Goal: Task Accomplishment & Management: Manage account settings

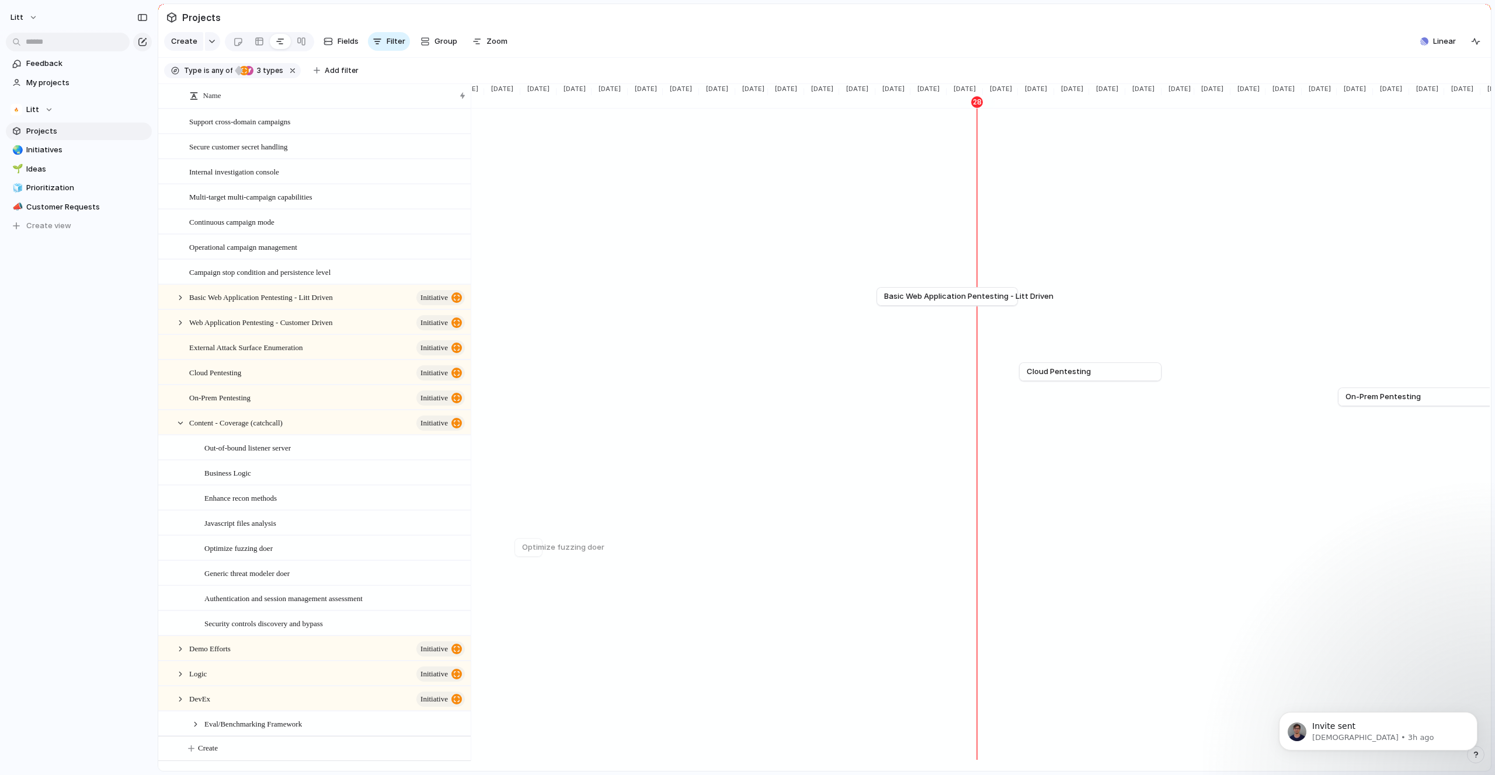
scroll to position [2, 0]
click at [182, 429] on div at bounding box center [180, 423] width 11 height 11
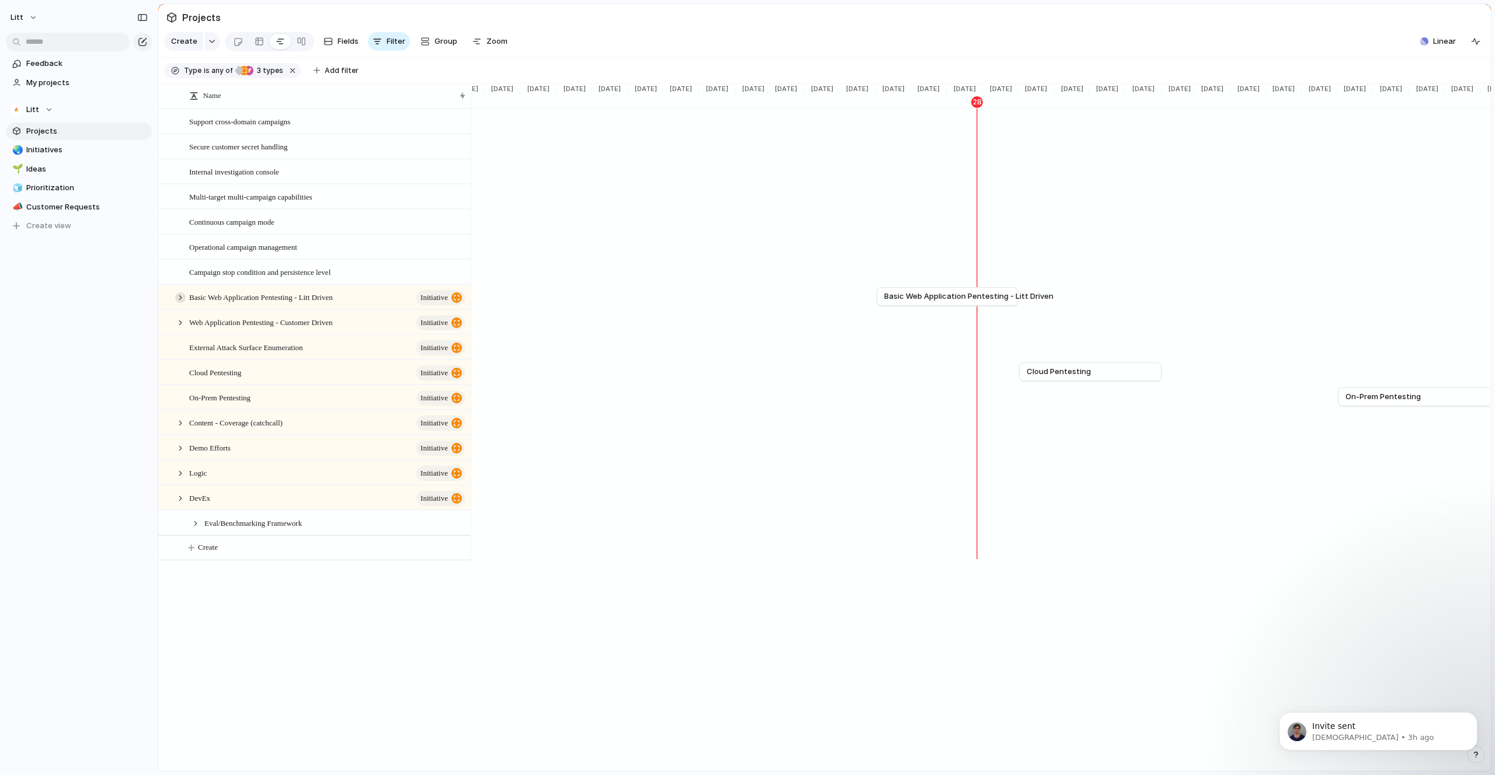
click at [184, 303] on div at bounding box center [180, 298] width 11 height 11
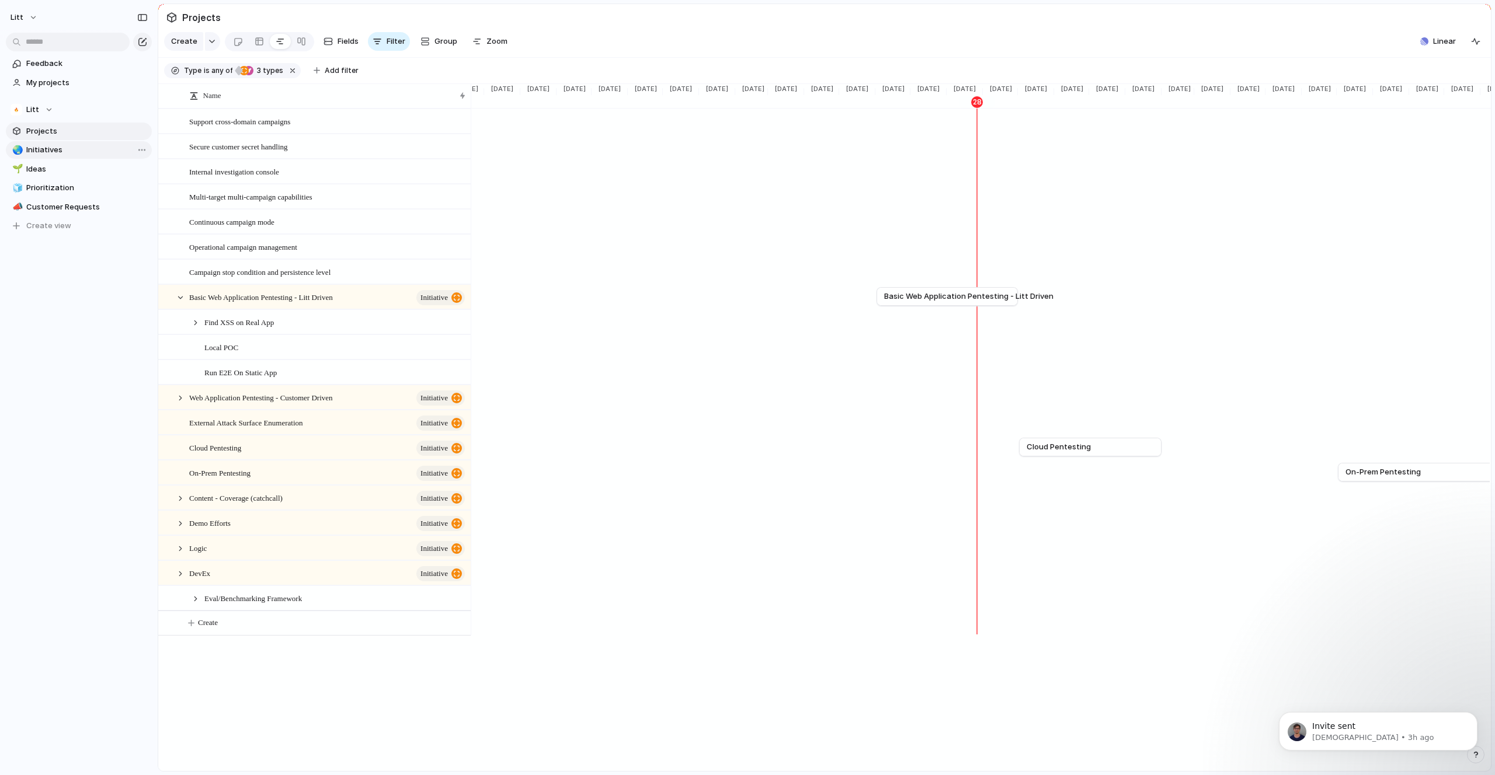
click at [55, 151] on span "Initiatives" at bounding box center [86, 150] width 121 height 12
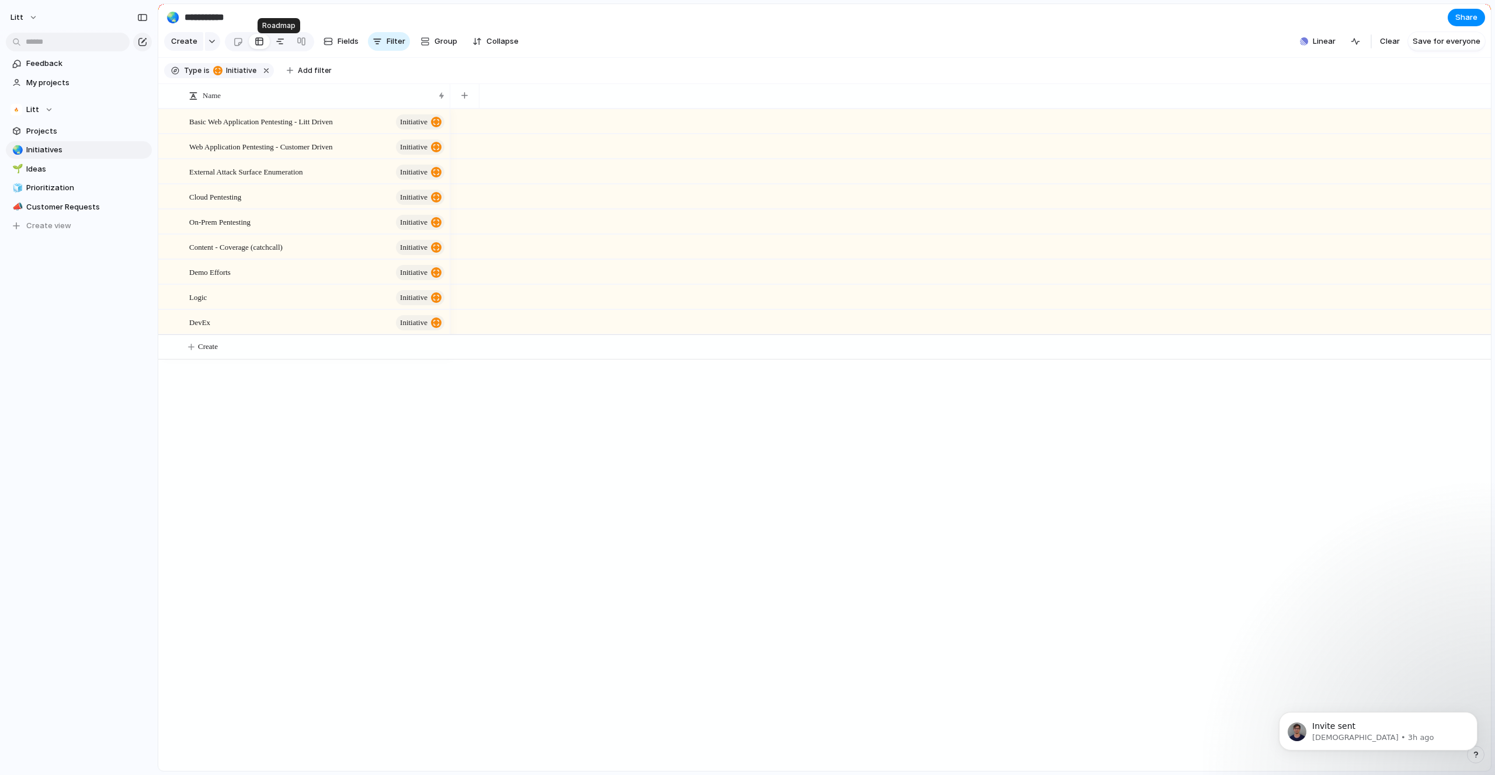
click at [282, 49] on div at bounding box center [280, 41] width 9 height 19
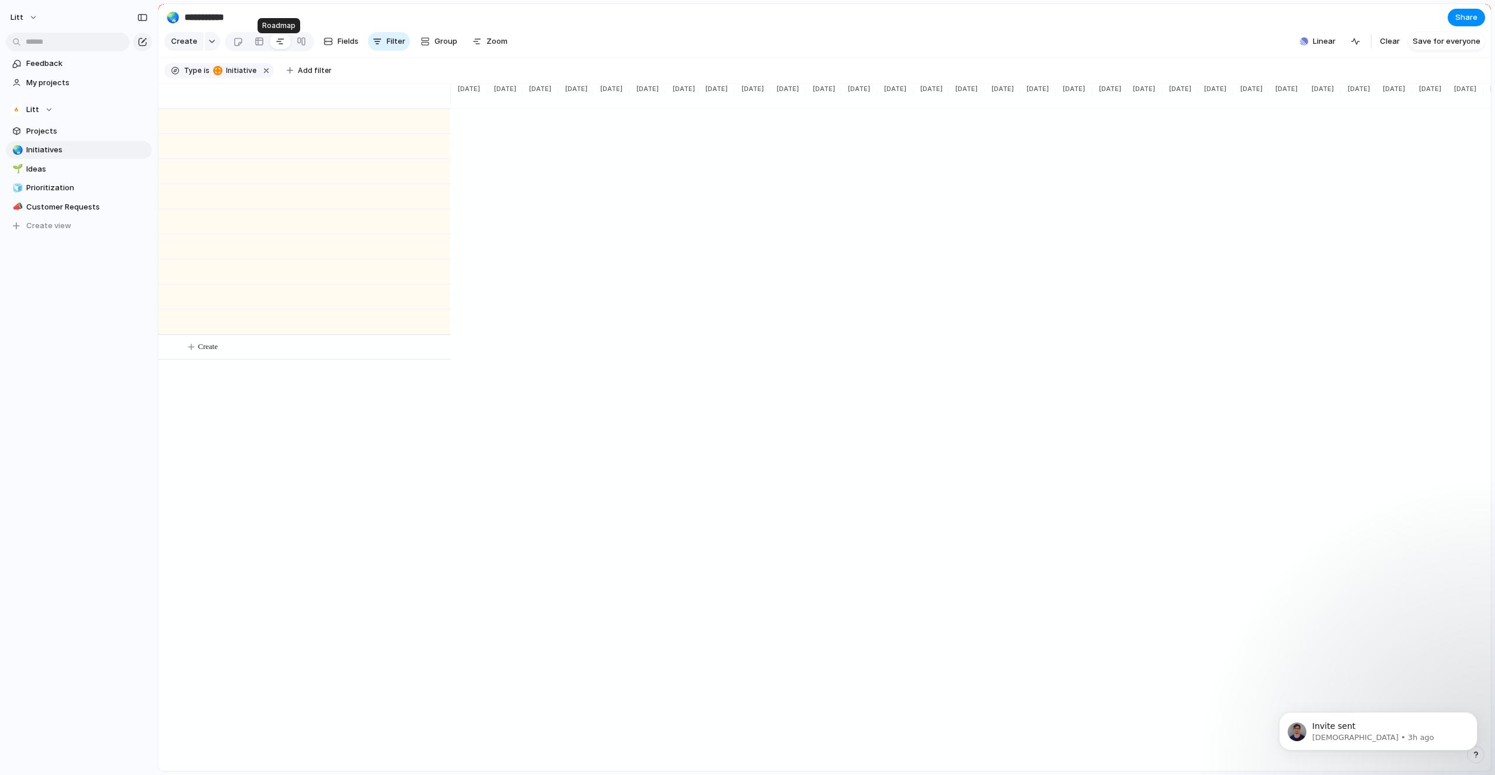
scroll to position [0, 794]
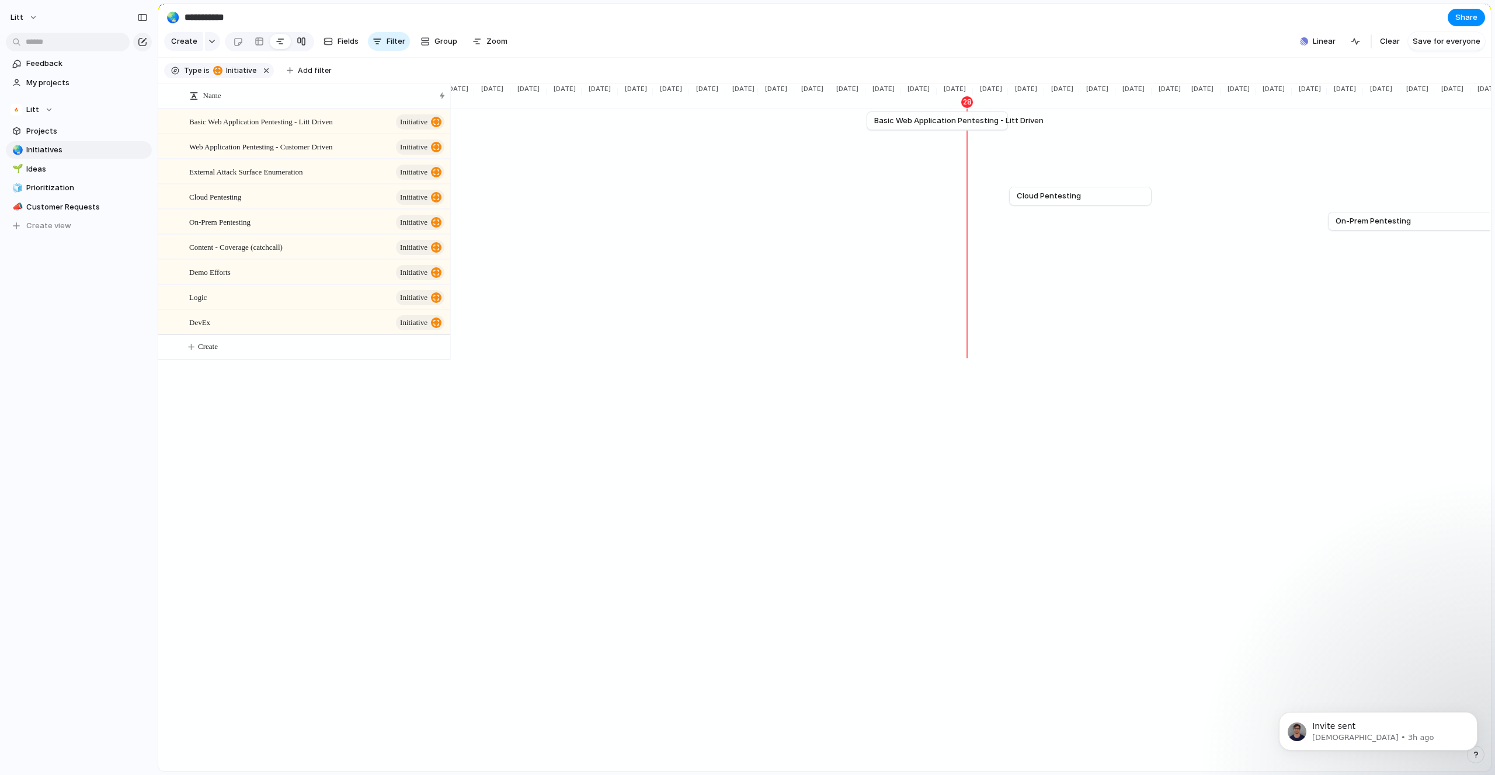
click at [306, 46] on link at bounding box center [301, 41] width 21 height 19
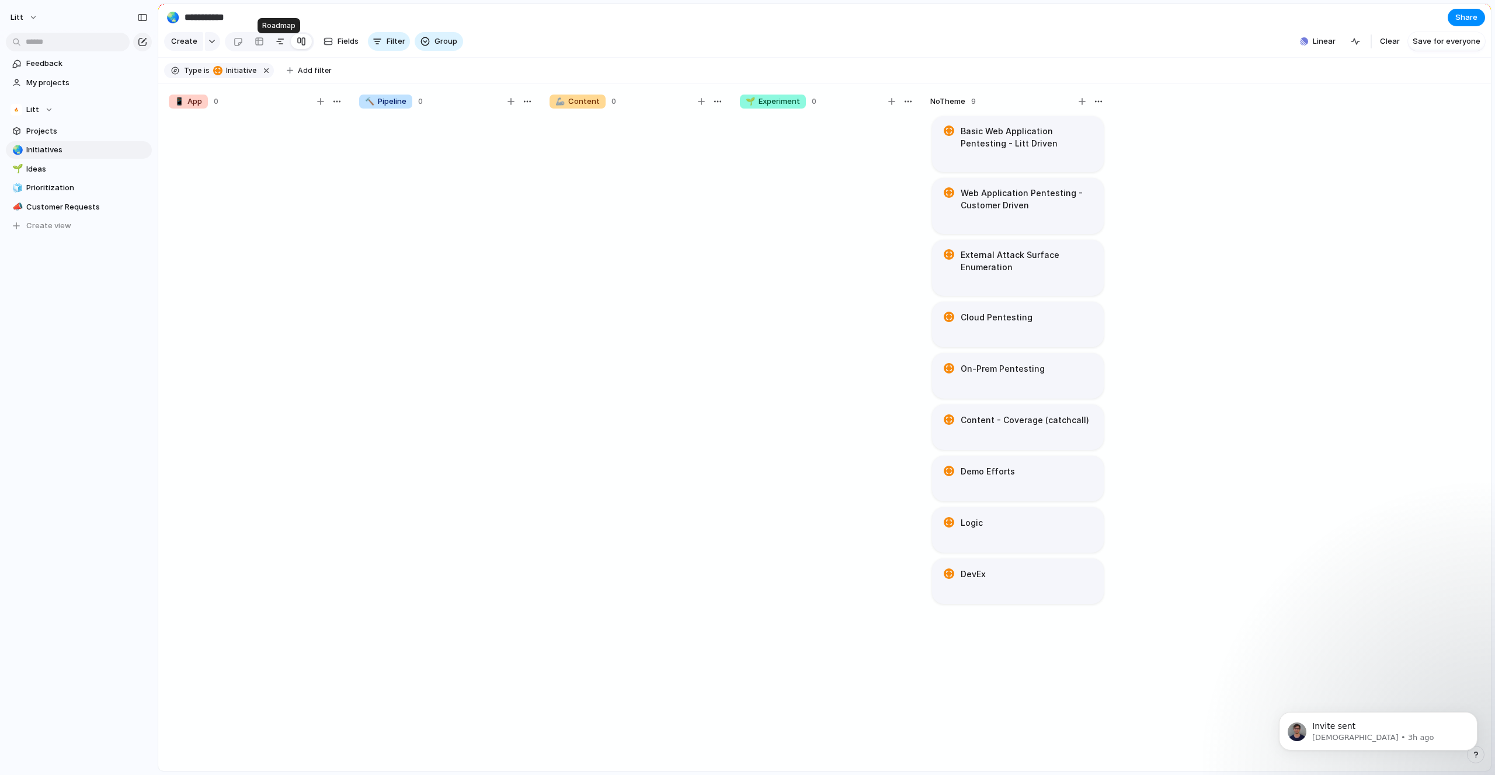
click at [283, 48] on link at bounding box center [280, 41] width 21 height 19
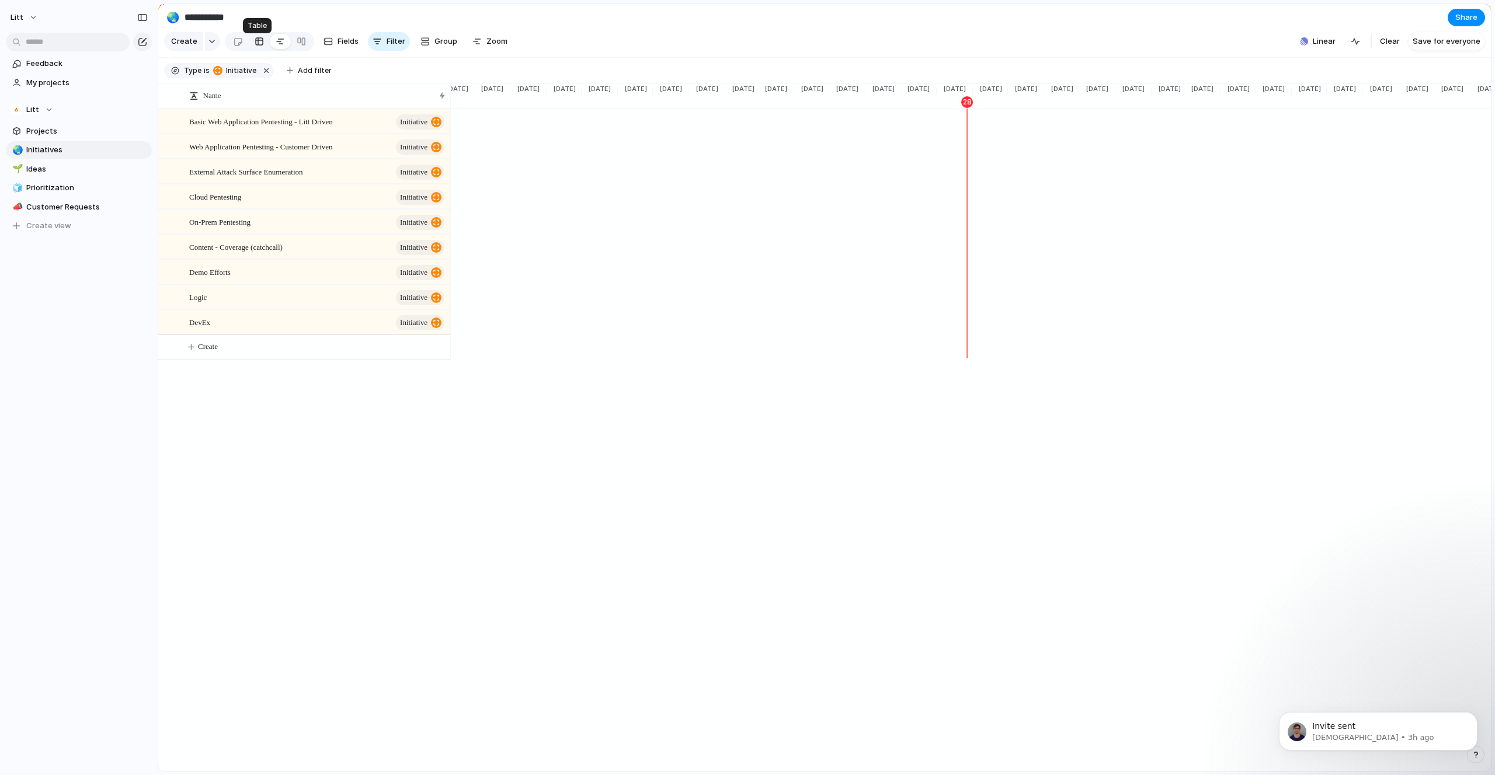
scroll to position [0, 794]
click at [237, 49] on div at bounding box center [238, 41] width 10 height 19
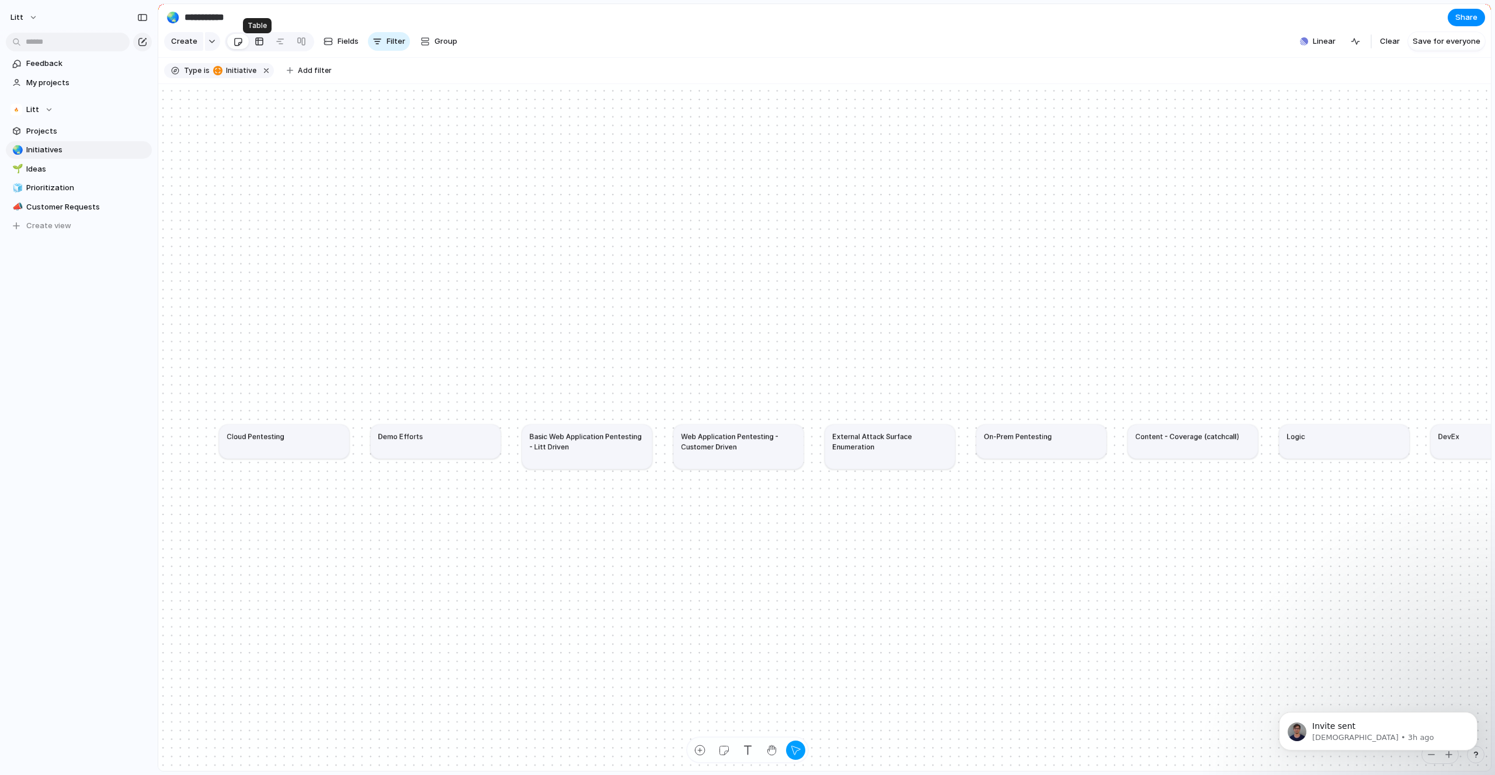
click at [256, 46] on div at bounding box center [259, 41] width 9 height 19
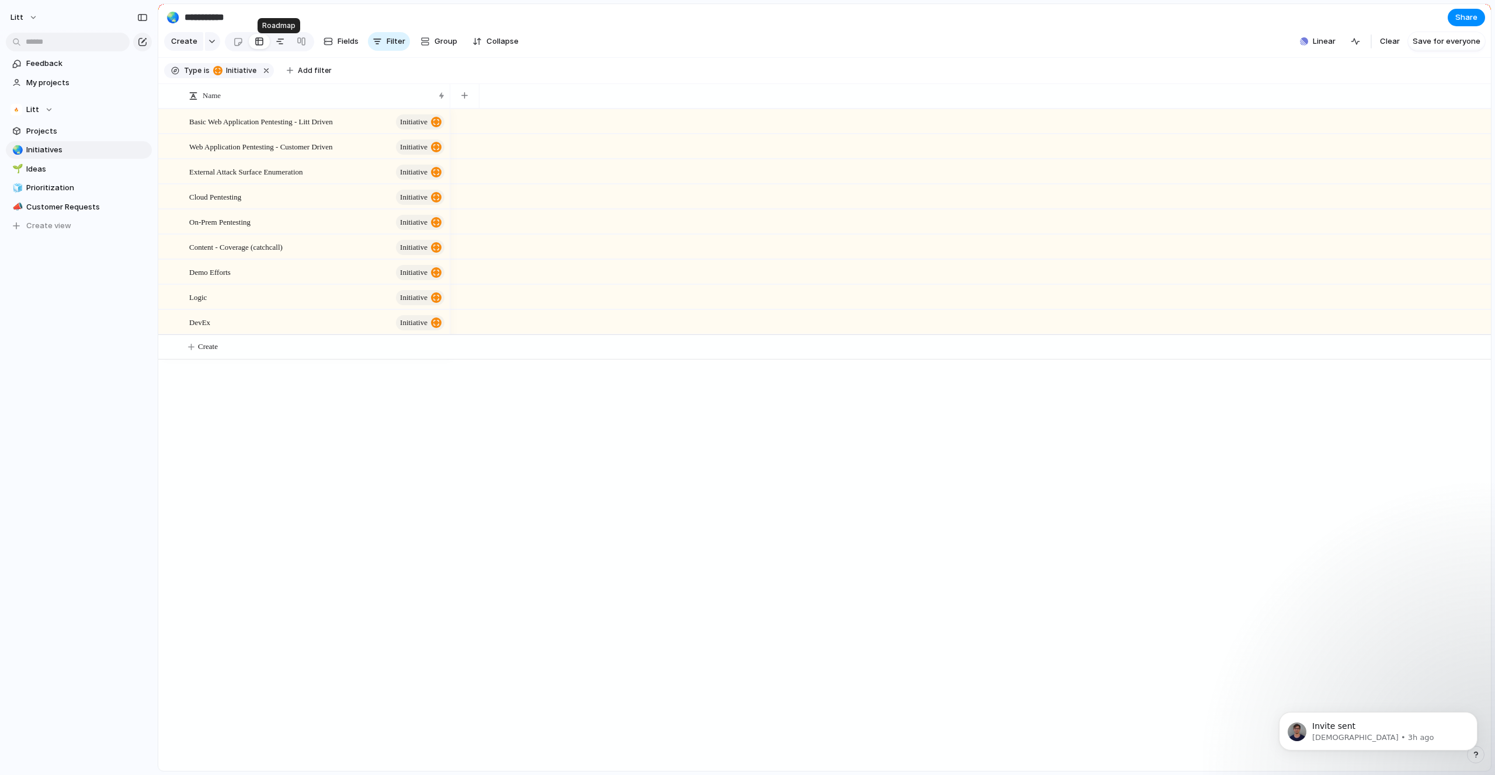
click at [272, 46] on link at bounding box center [280, 41] width 21 height 19
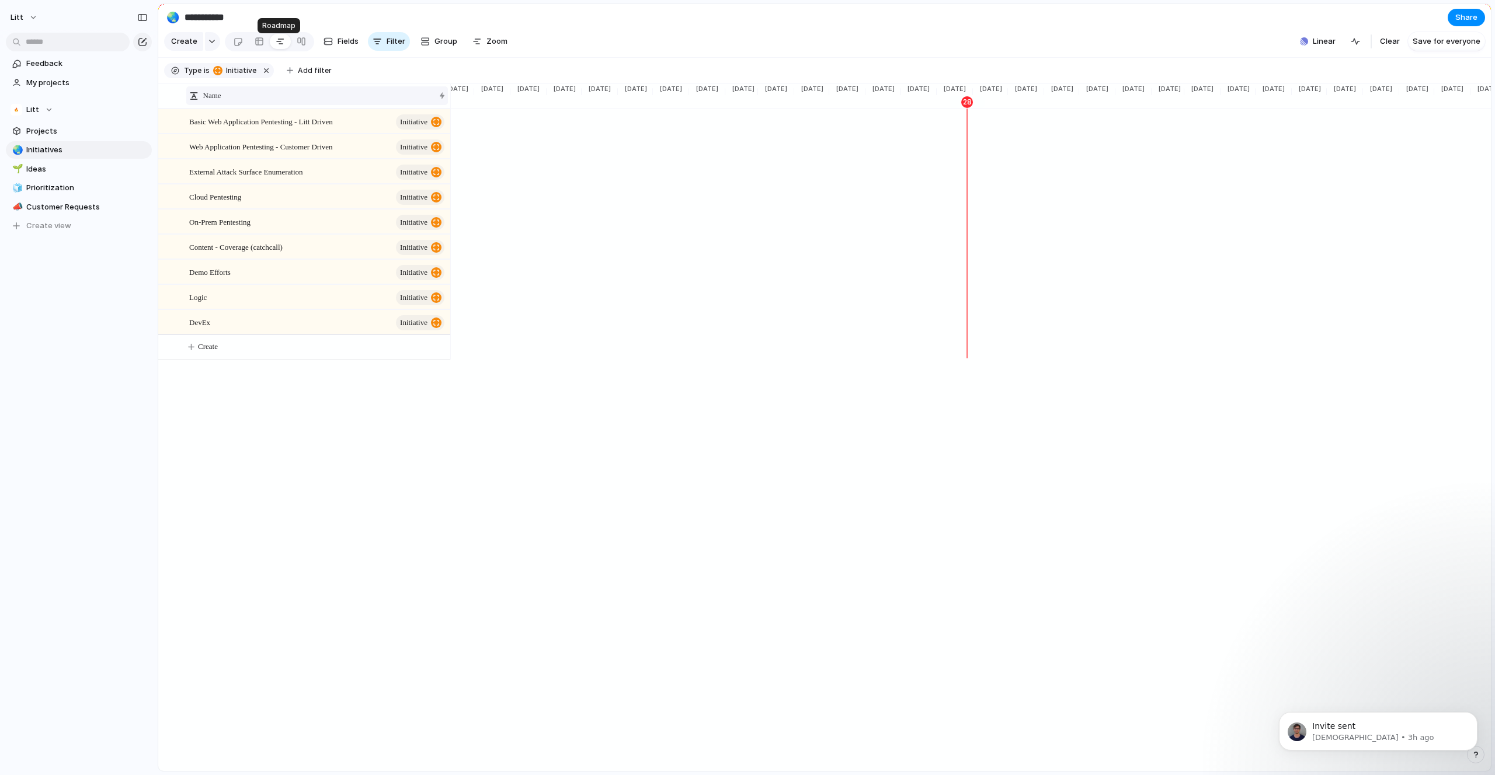
scroll to position [0, 794]
click at [327, 184] on div "External Attack Surface Enumeration initiative" at bounding box center [317, 172] width 257 height 24
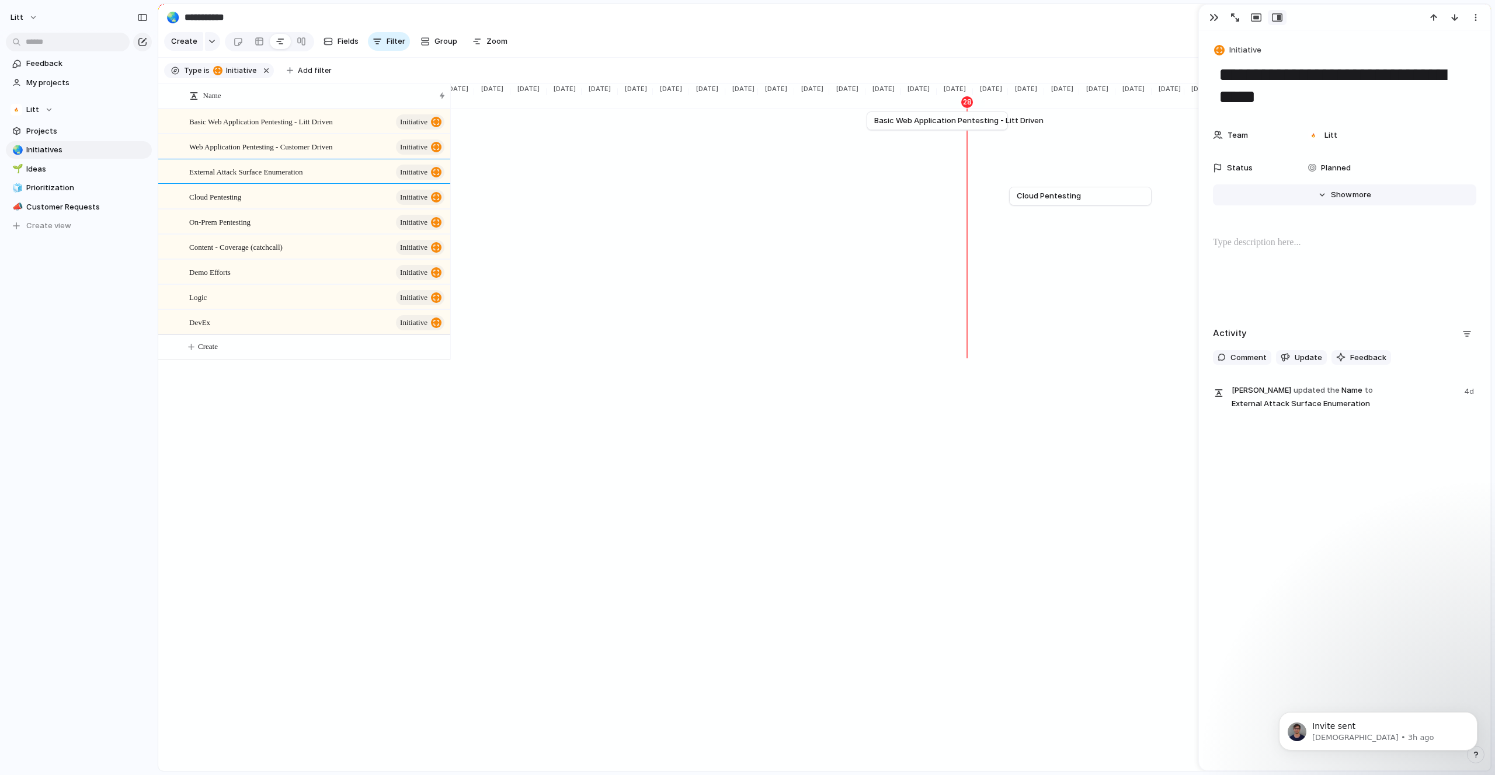
click at [1342, 195] on span "Show" at bounding box center [1341, 195] width 21 height 12
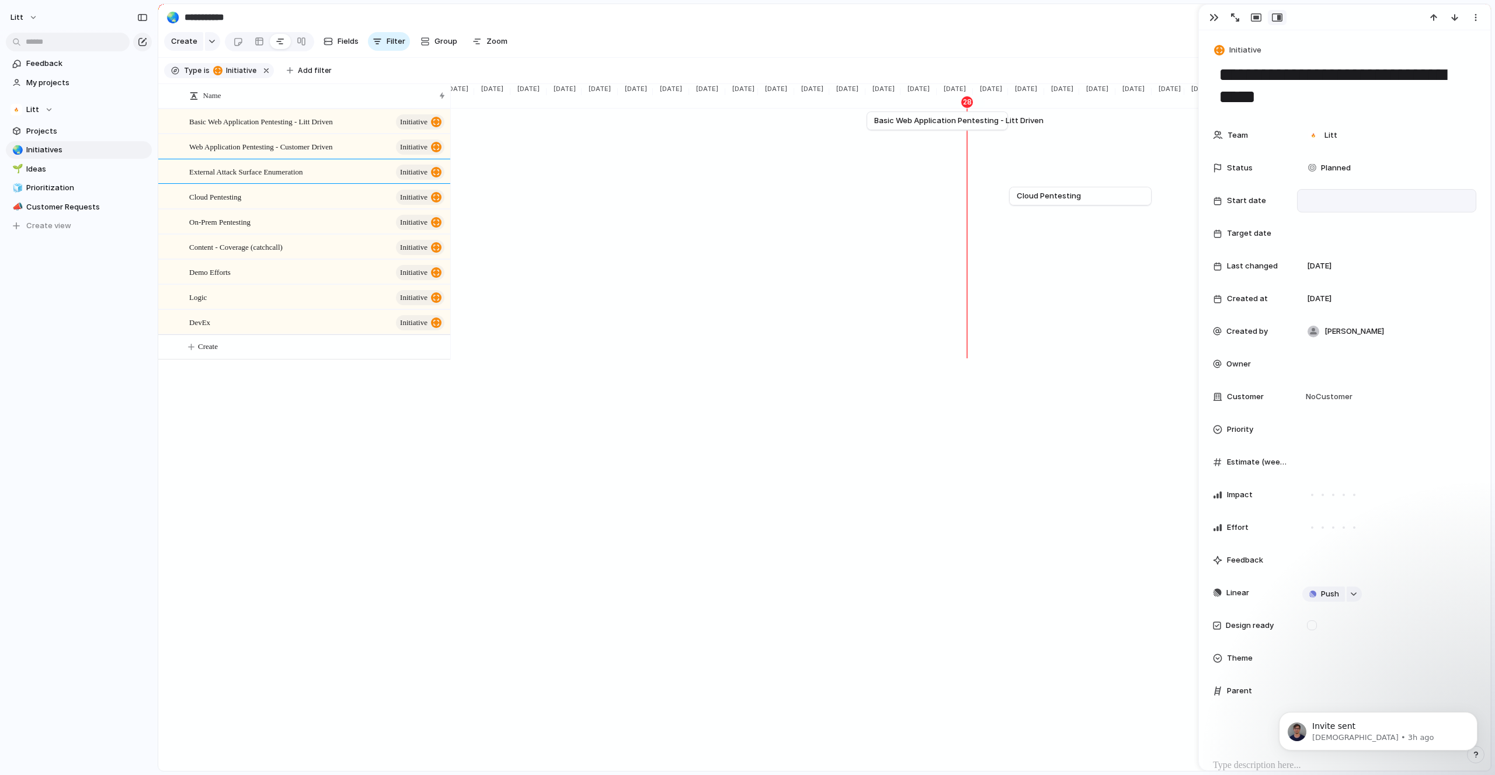
click at [1337, 204] on div at bounding box center [1386, 200] width 169 height 13
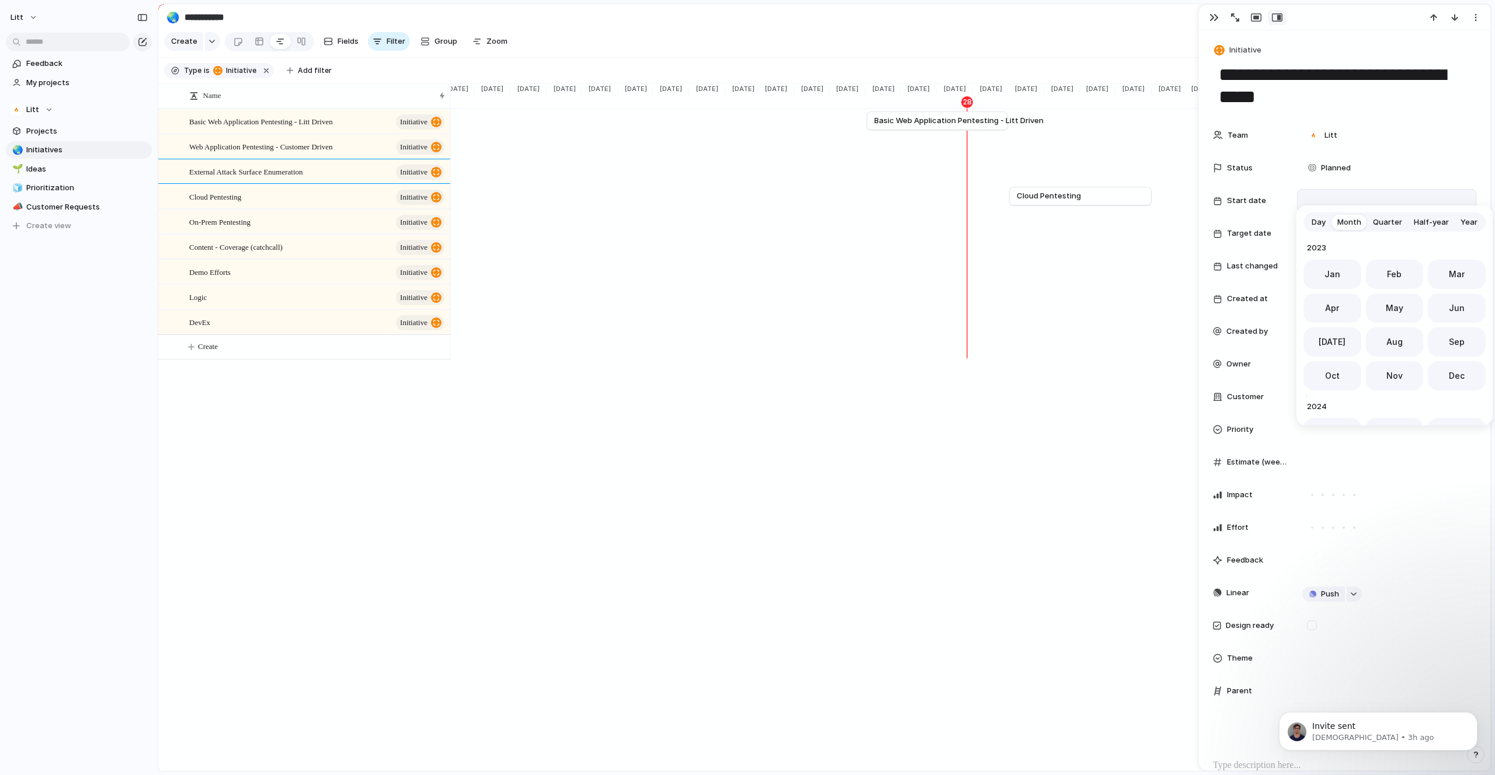
scroll to position [321, 0]
click at [1399, 369] on button "Nov" at bounding box center [1395, 372] width 58 height 29
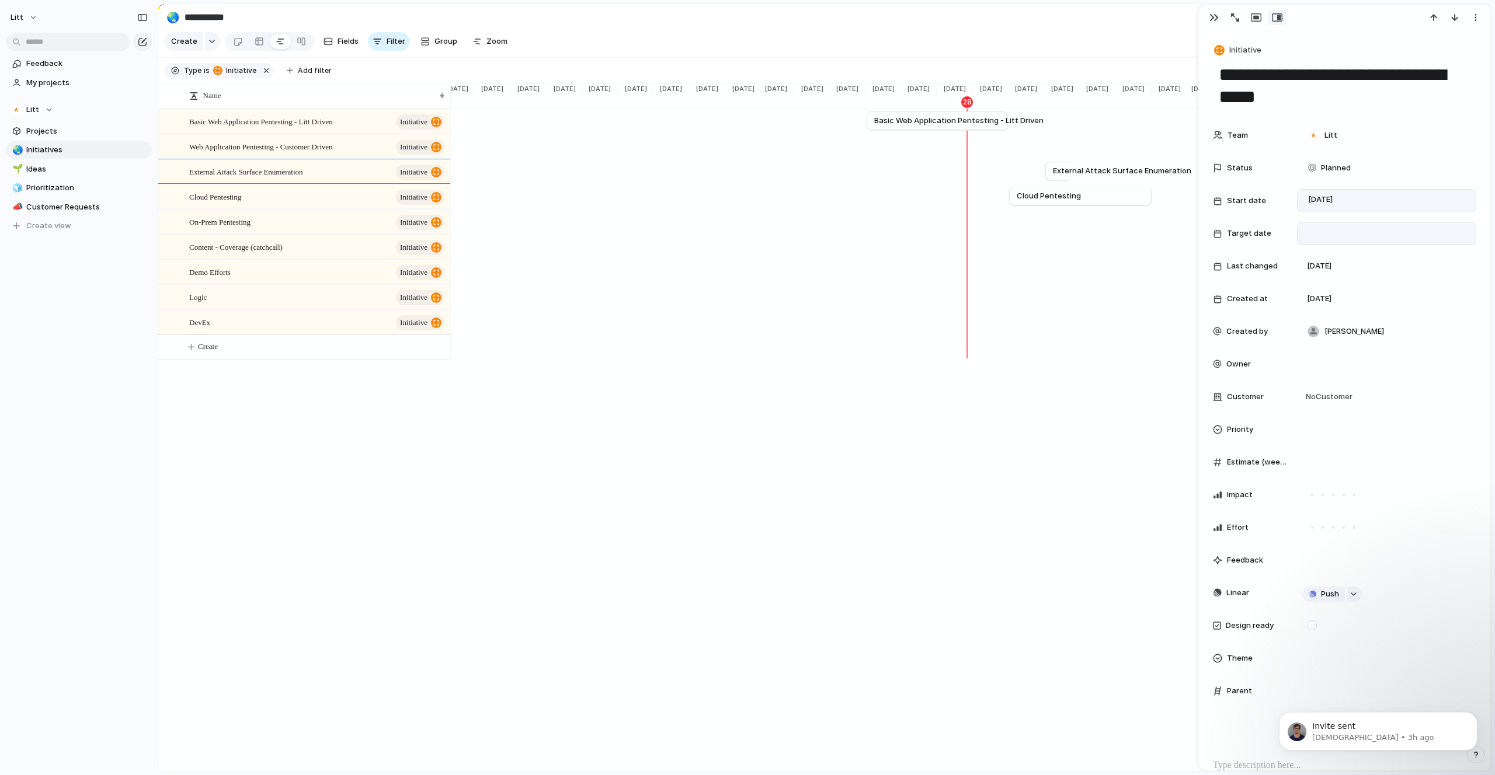
click at [1370, 231] on div at bounding box center [1386, 233] width 169 height 13
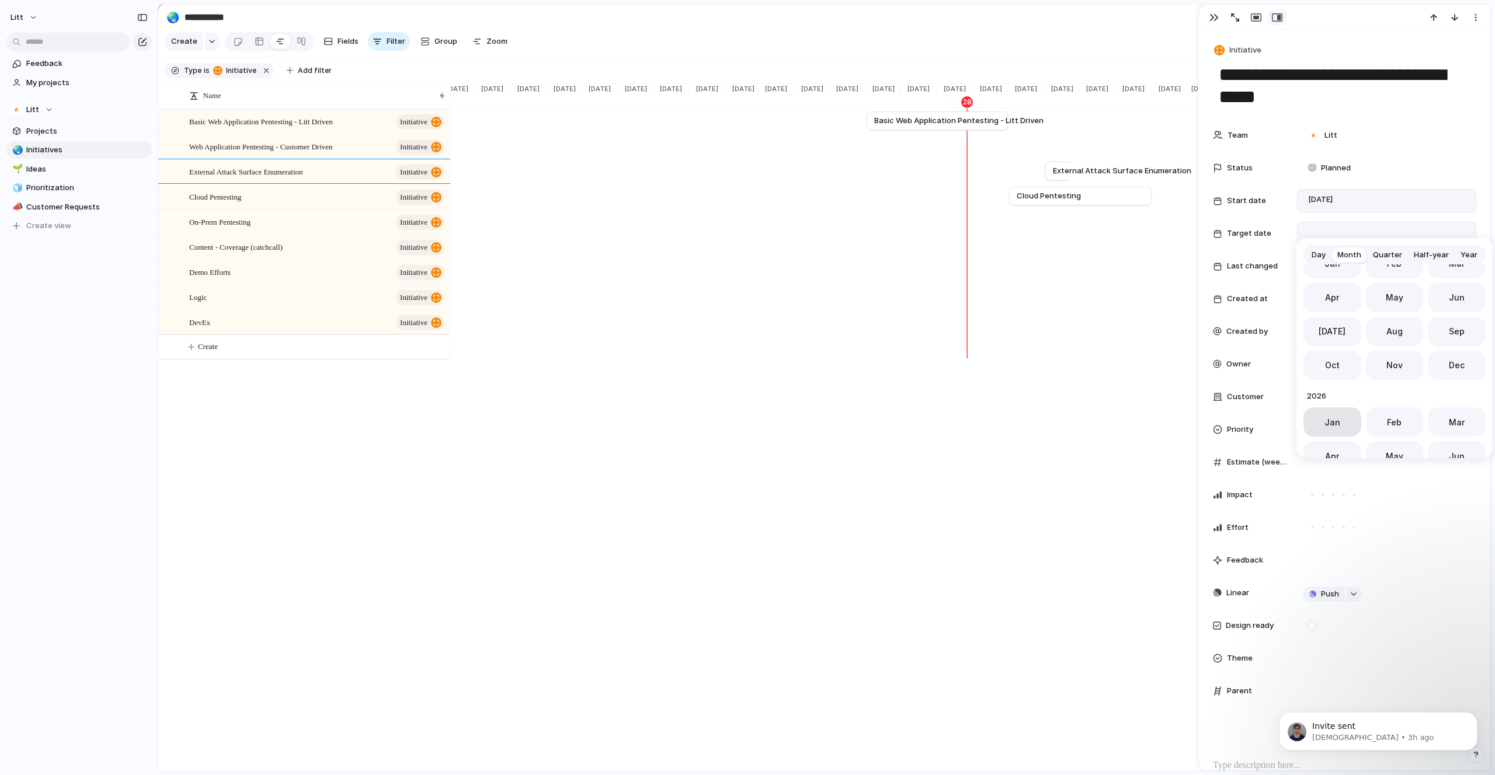
scroll to position [362, 0]
click at [1335, 423] on span "Jan" at bounding box center [1332, 421] width 16 height 12
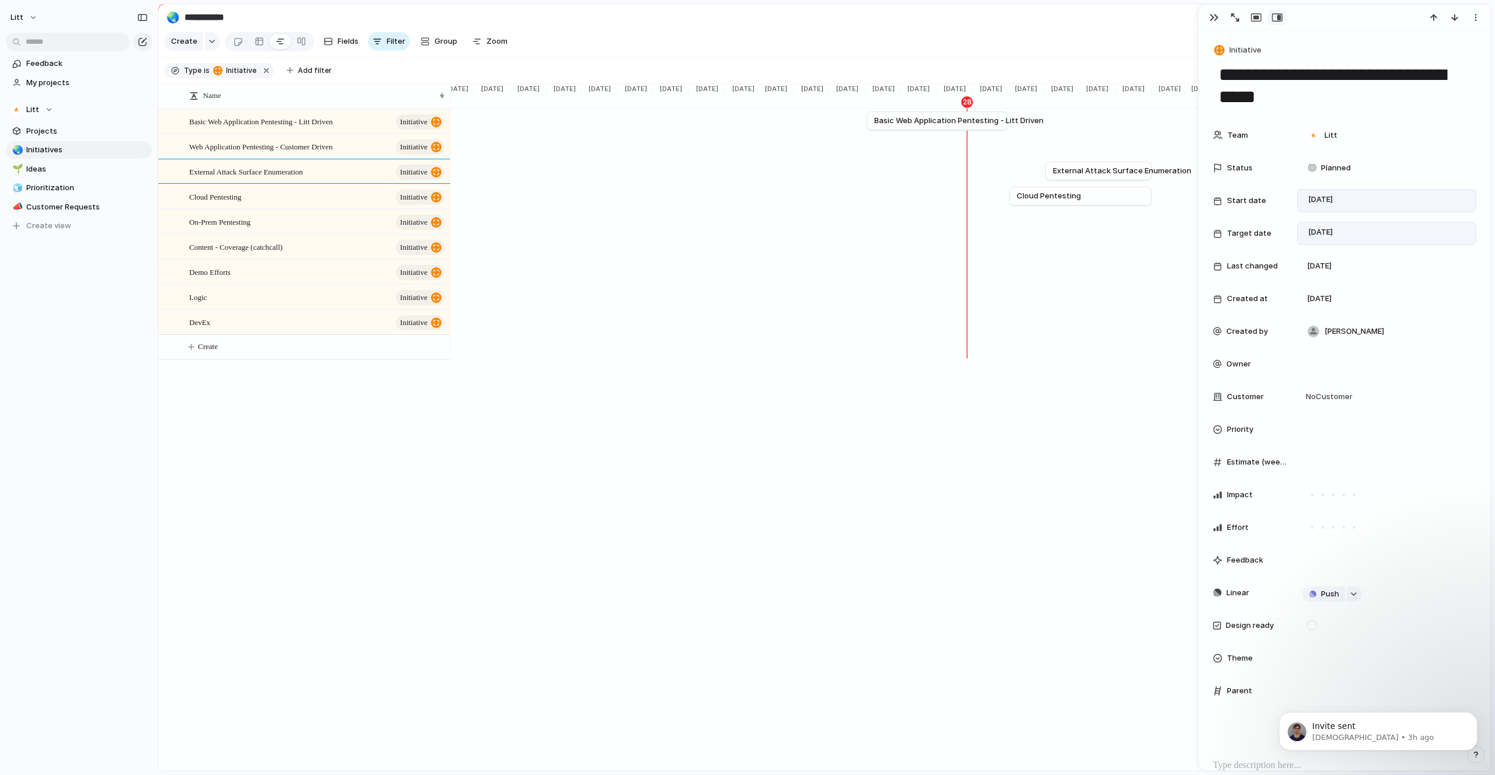
click at [1095, 483] on div "Name Basic Web Application Pentesting - Litt Driven initiative Web Application …" at bounding box center [824, 428] width 1332 height 688
click at [1212, 19] on div "button" at bounding box center [1213, 17] width 9 height 9
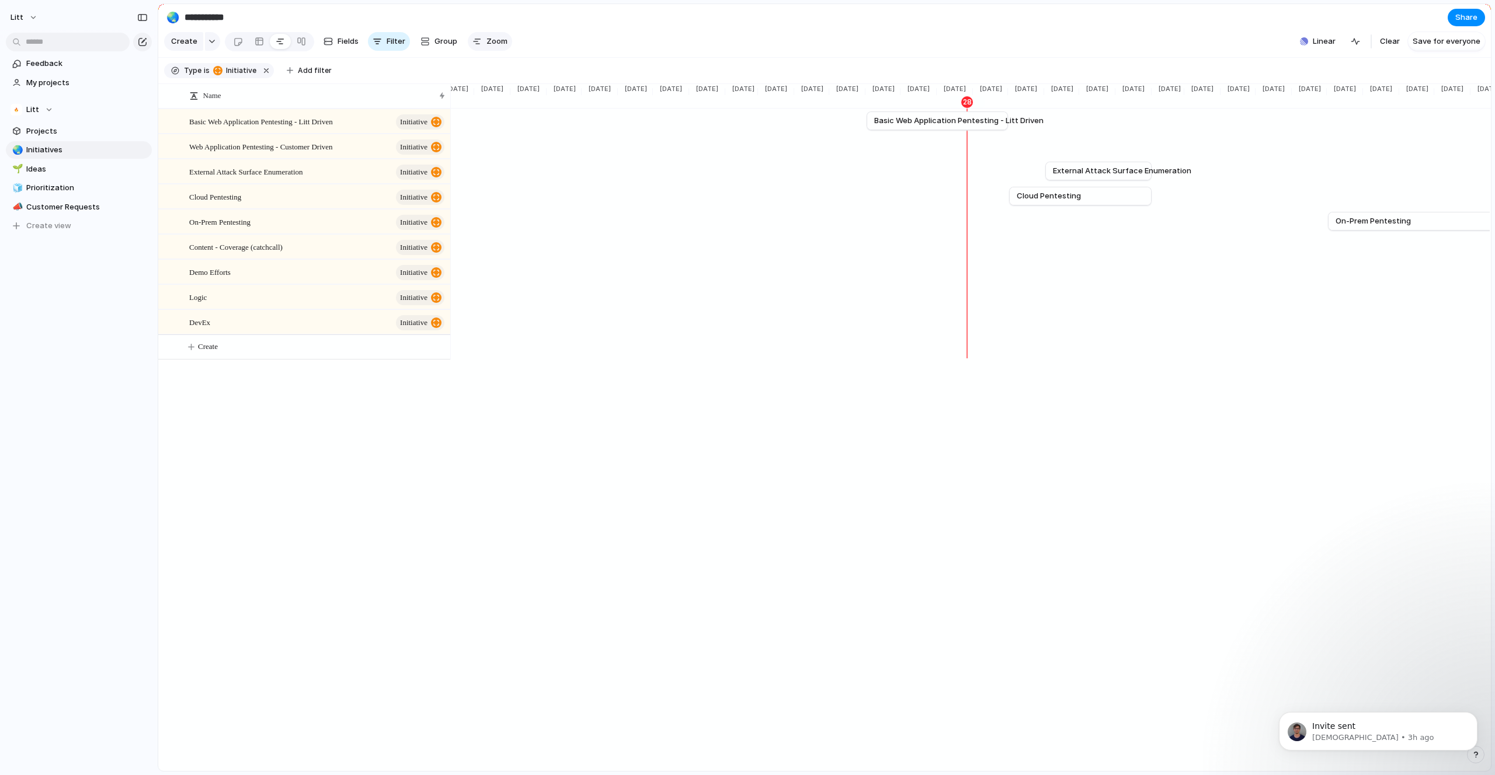
click at [493, 44] on span "Zoom" at bounding box center [496, 42] width 21 height 12
type input "*"
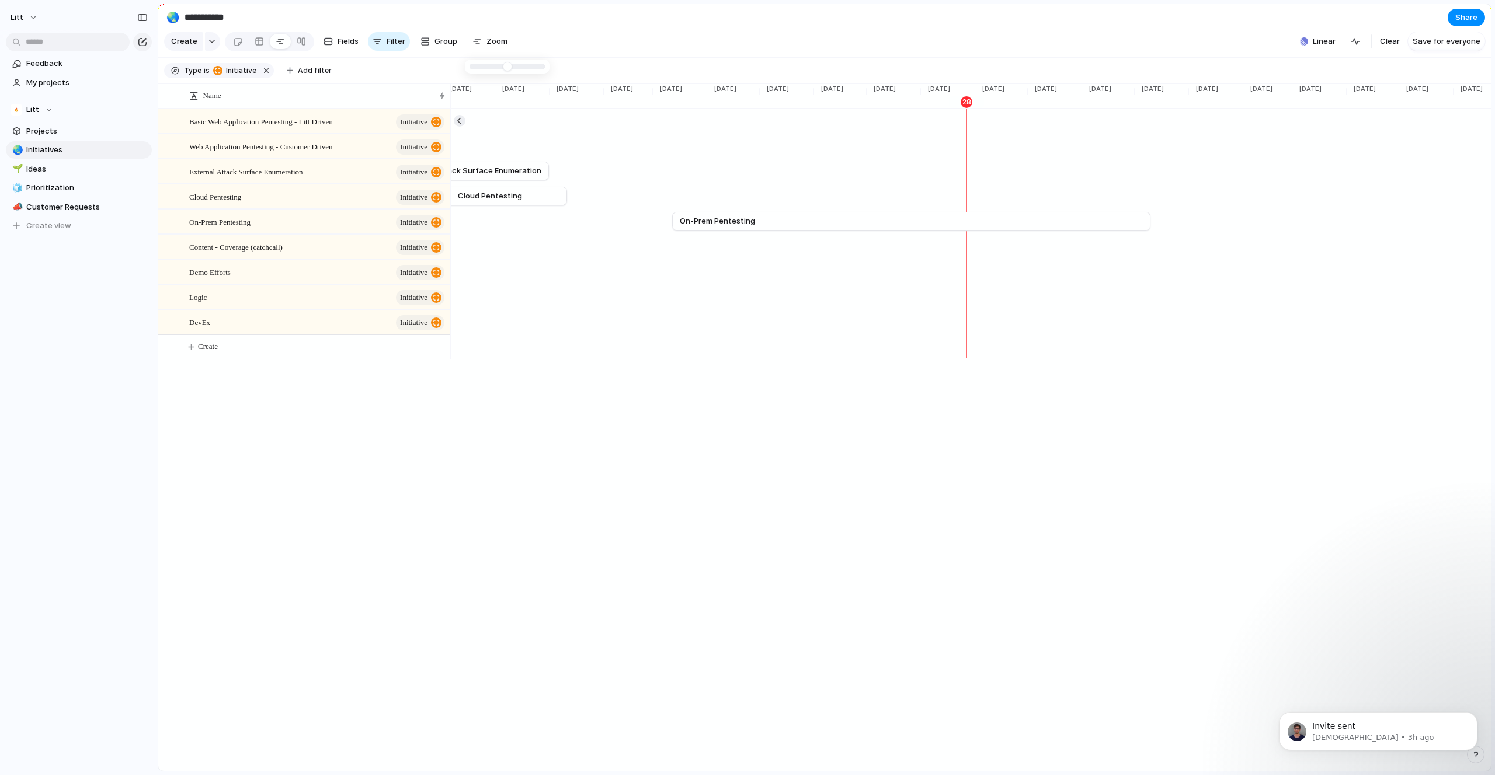
drag, startPoint x: 472, startPoint y: 68, endPoint x: 478, endPoint y: 68, distance: 5.9
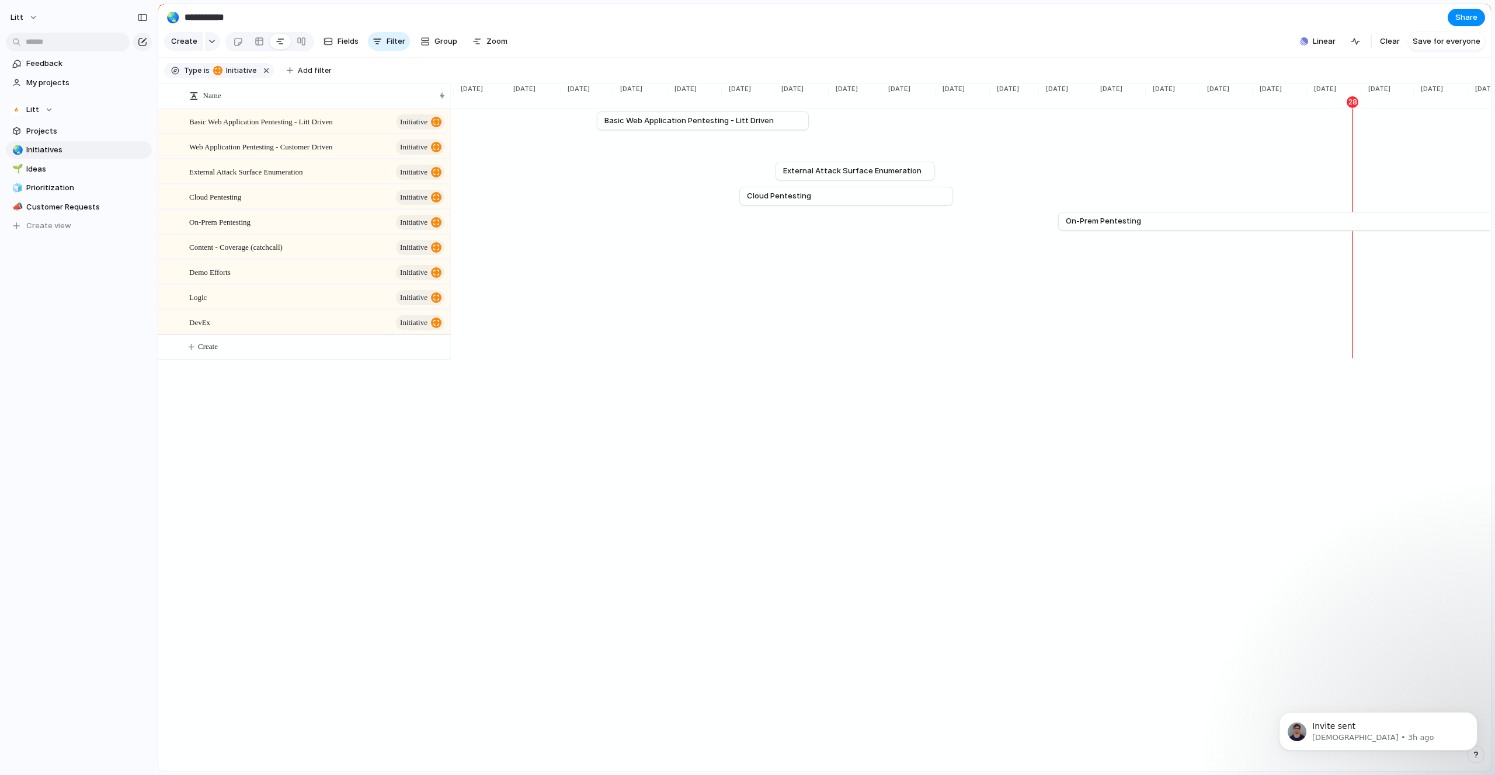
scroll to position [0, 1053]
drag, startPoint x: 341, startPoint y: 211, endPoint x: 344, endPoint y: 201, distance: 10.3
click at [349, 44] on span "Fields" at bounding box center [347, 42] width 21 height 12
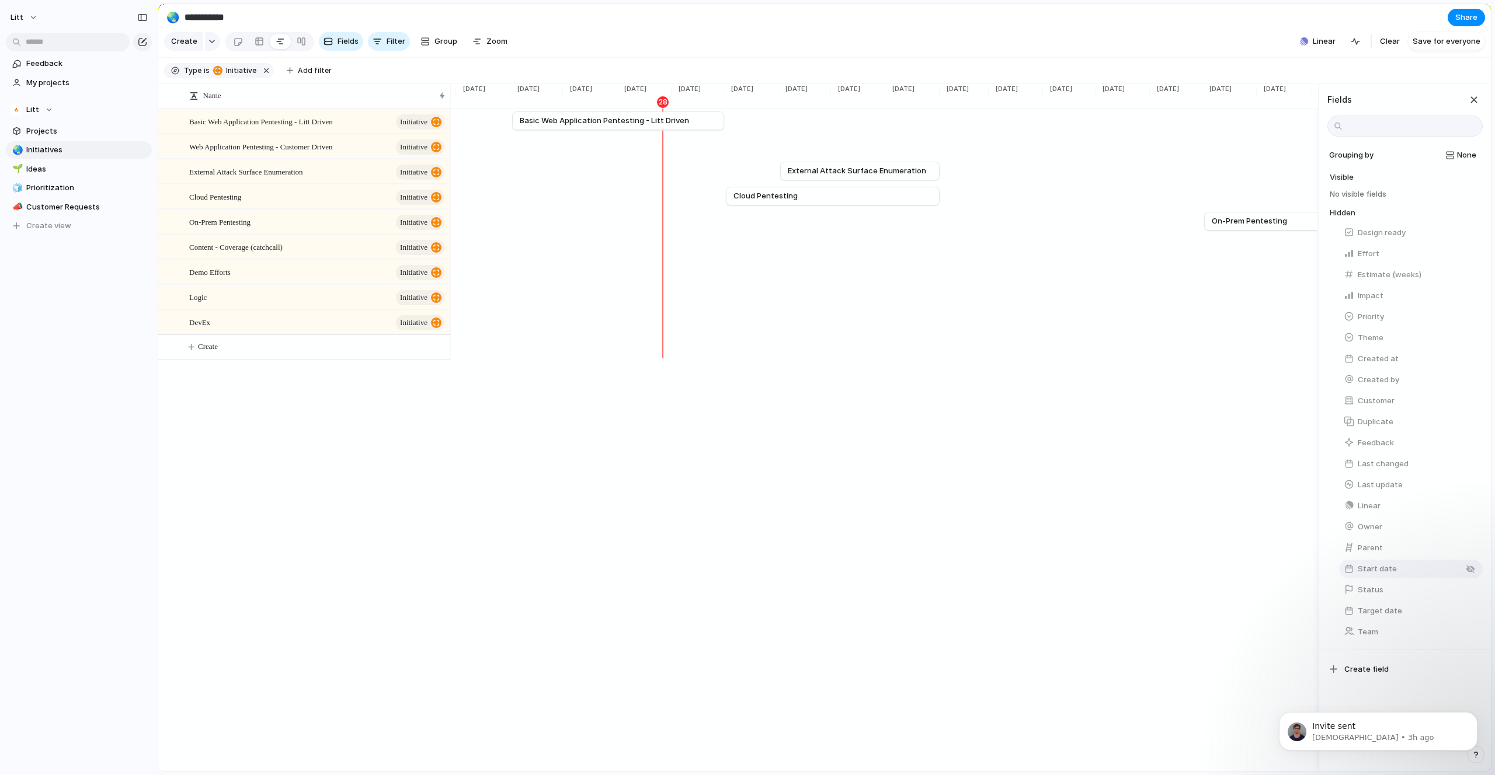
click at [1407, 579] on button "Start date" at bounding box center [1411, 569] width 144 height 19
click at [1375, 201] on span "Show in view" at bounding box center [1371, 197] width 48 height 12
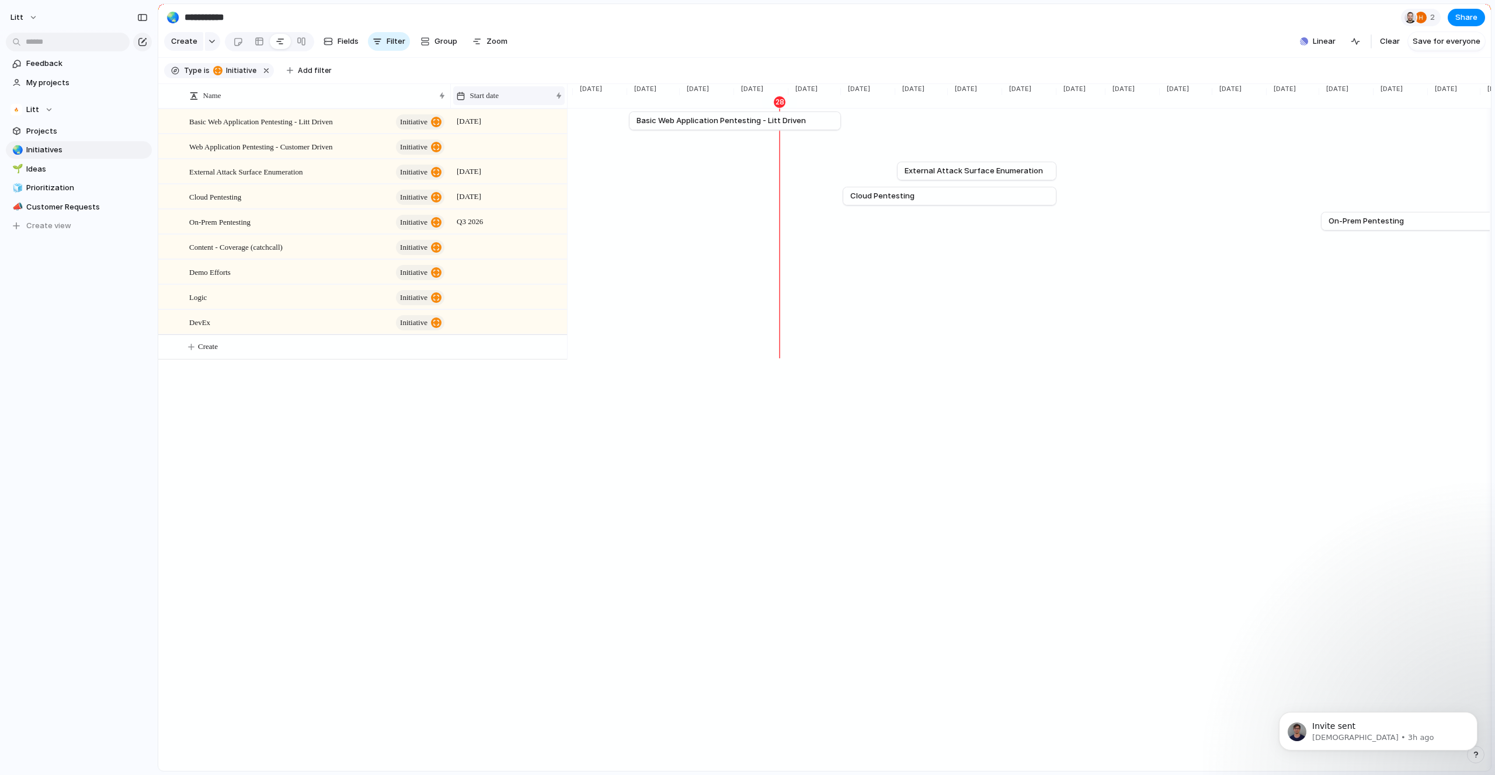
click at [537, 98] on div "Start date" at bounding box center [509, 95] width 112 height 19
click at [526, 166] on span "Sort ascending" at bounding box center [503, 168] width 57 height 12
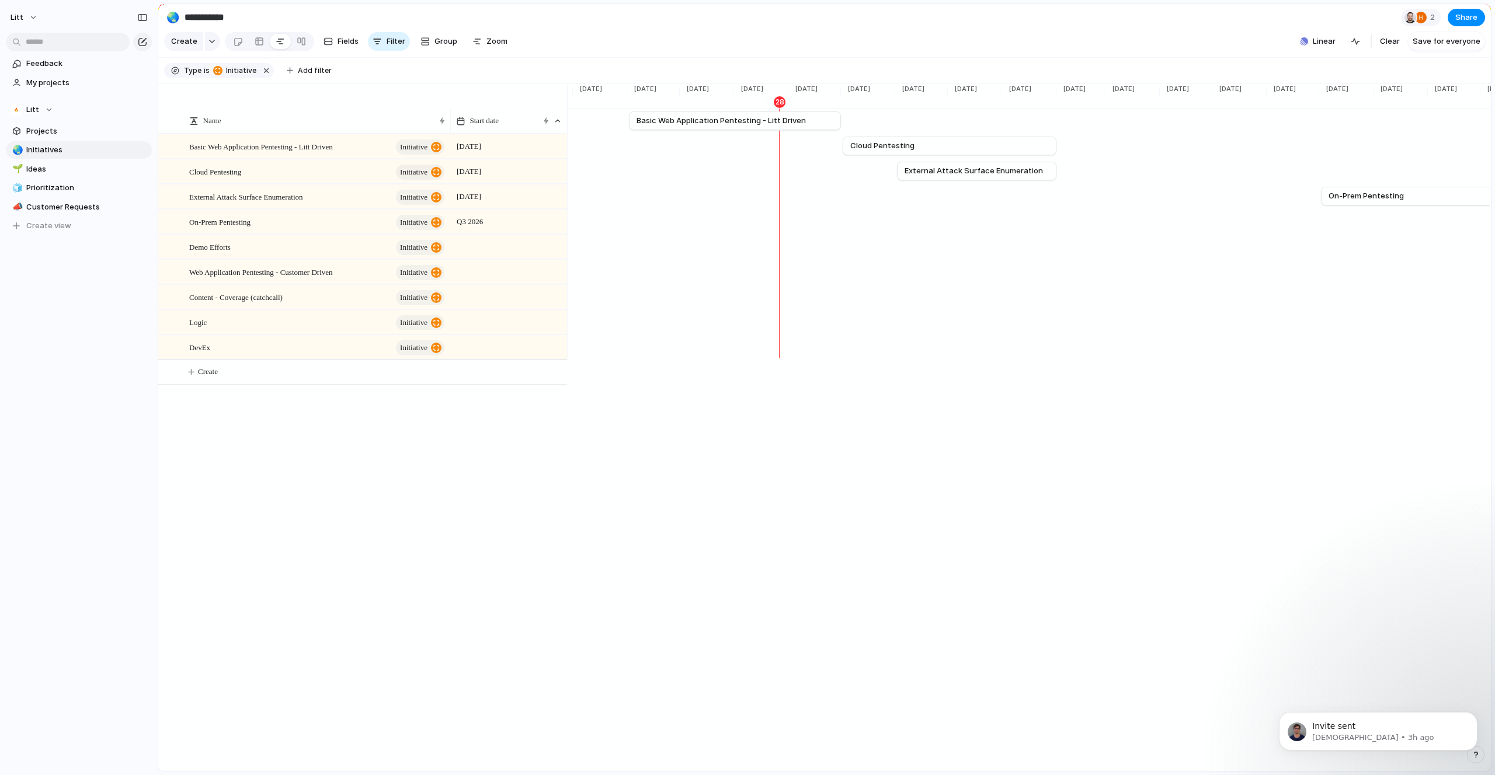
click at [509, 179] on div "[DATE]" at bounding box center [509, 169] width 116 height 19
click at [507, 209] on span "Month" at bounding box center [504, 209] width 24 height 12
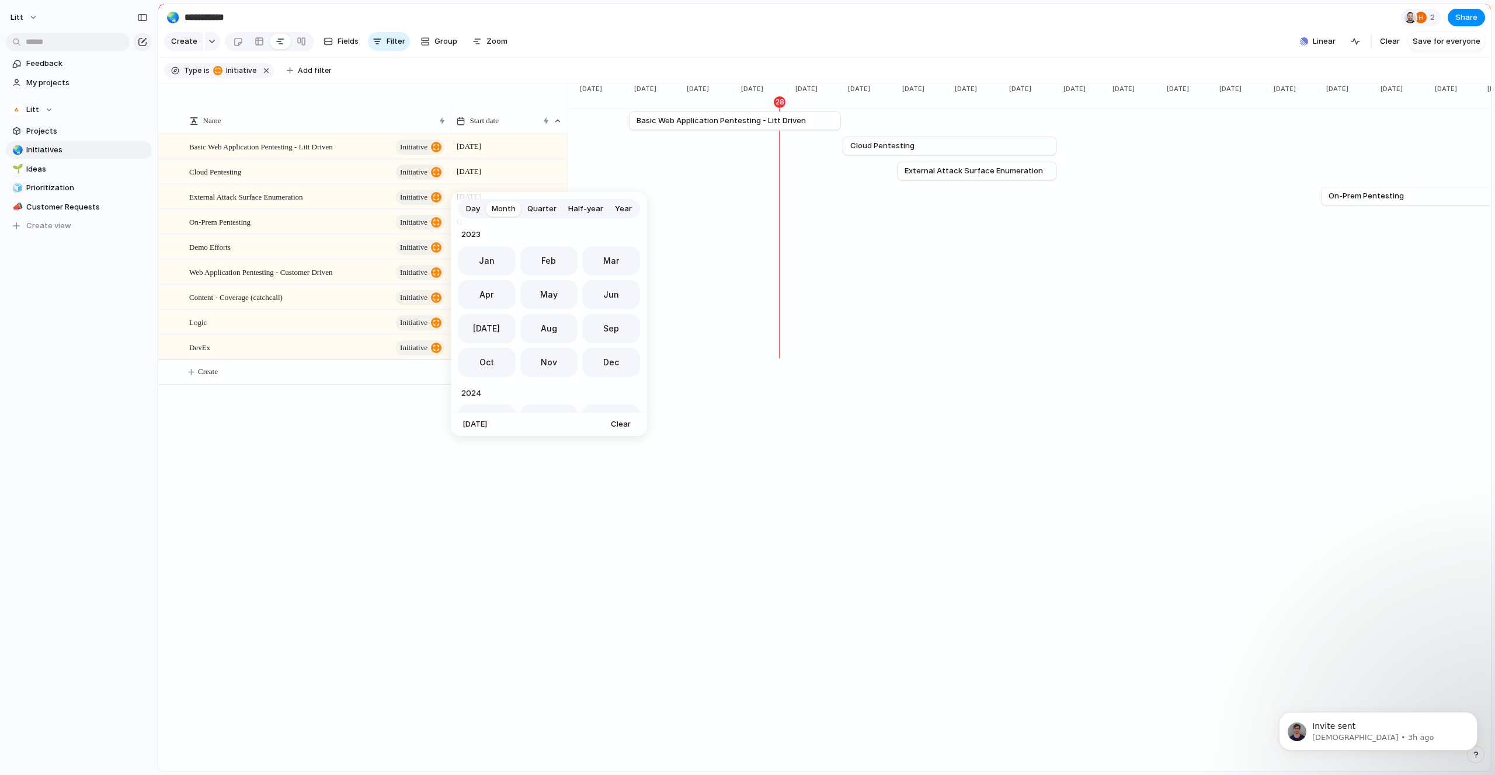
scroll to position [321, 0]
click at [484, 363] on span "Oct" at bounding box center [486, 359] width 15 height 12
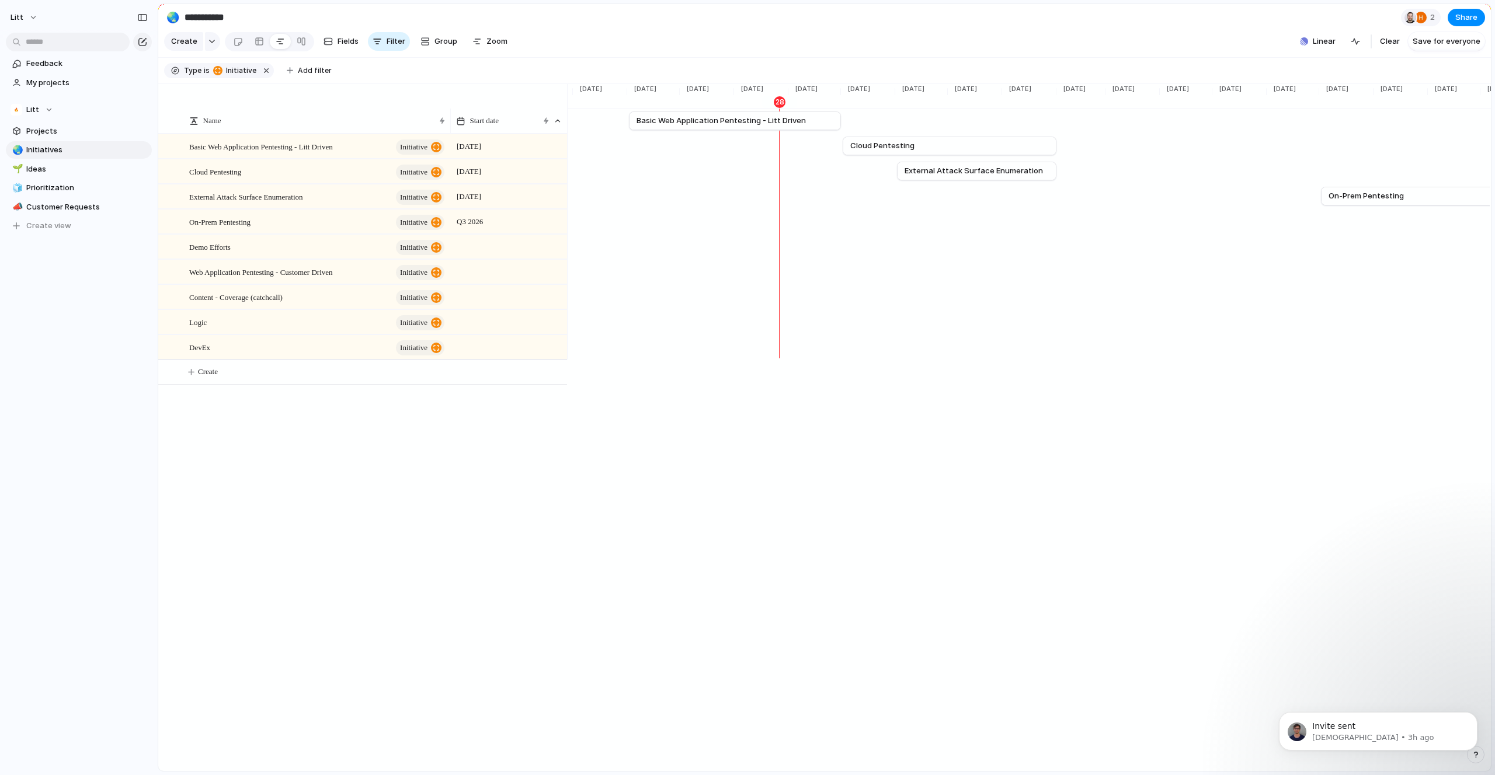
click at [461, 284] on div at bounding box center [508, 272] width 117 height 24
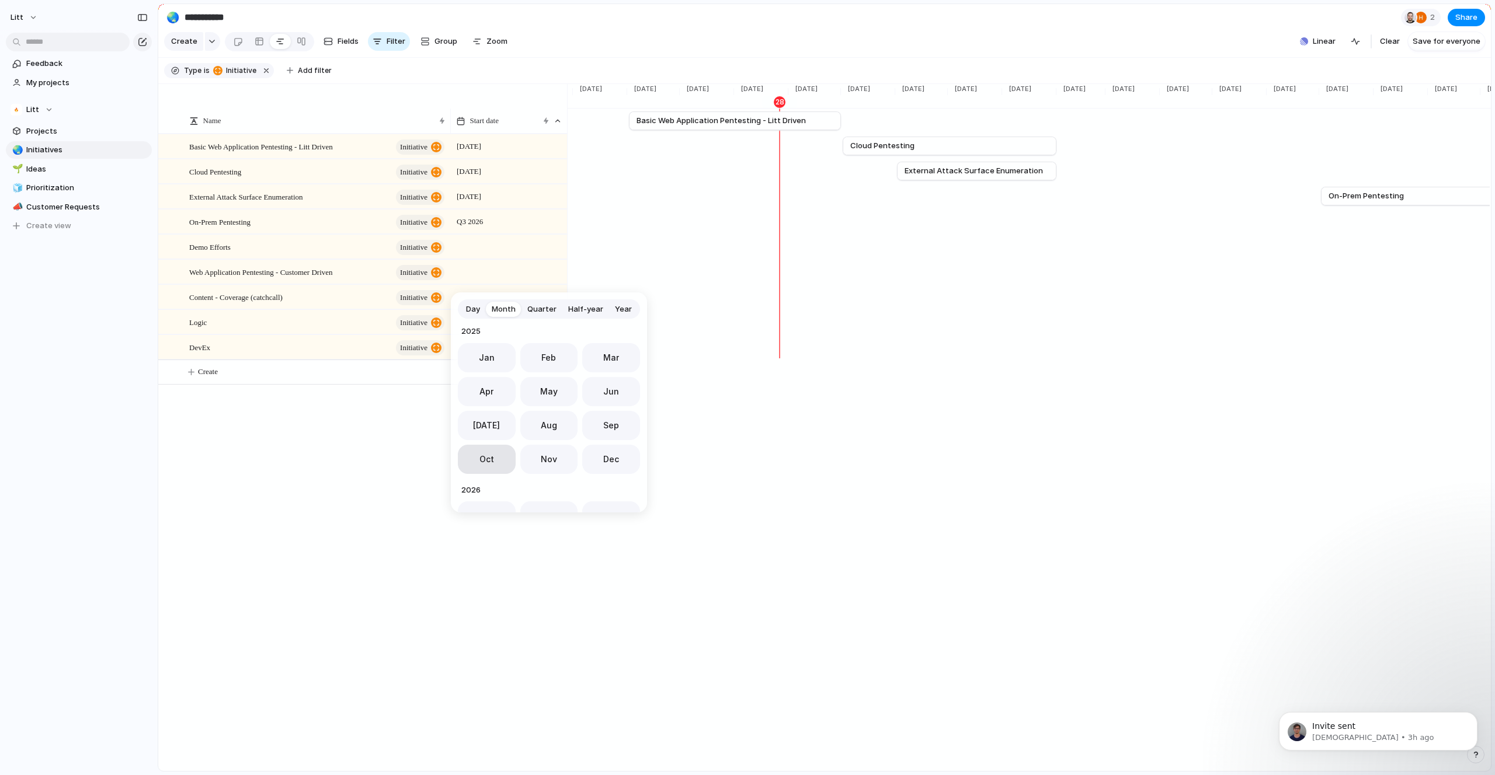
click at [492, 461] on button "Oct" at bounding box center [487, 459] width 58 height 29
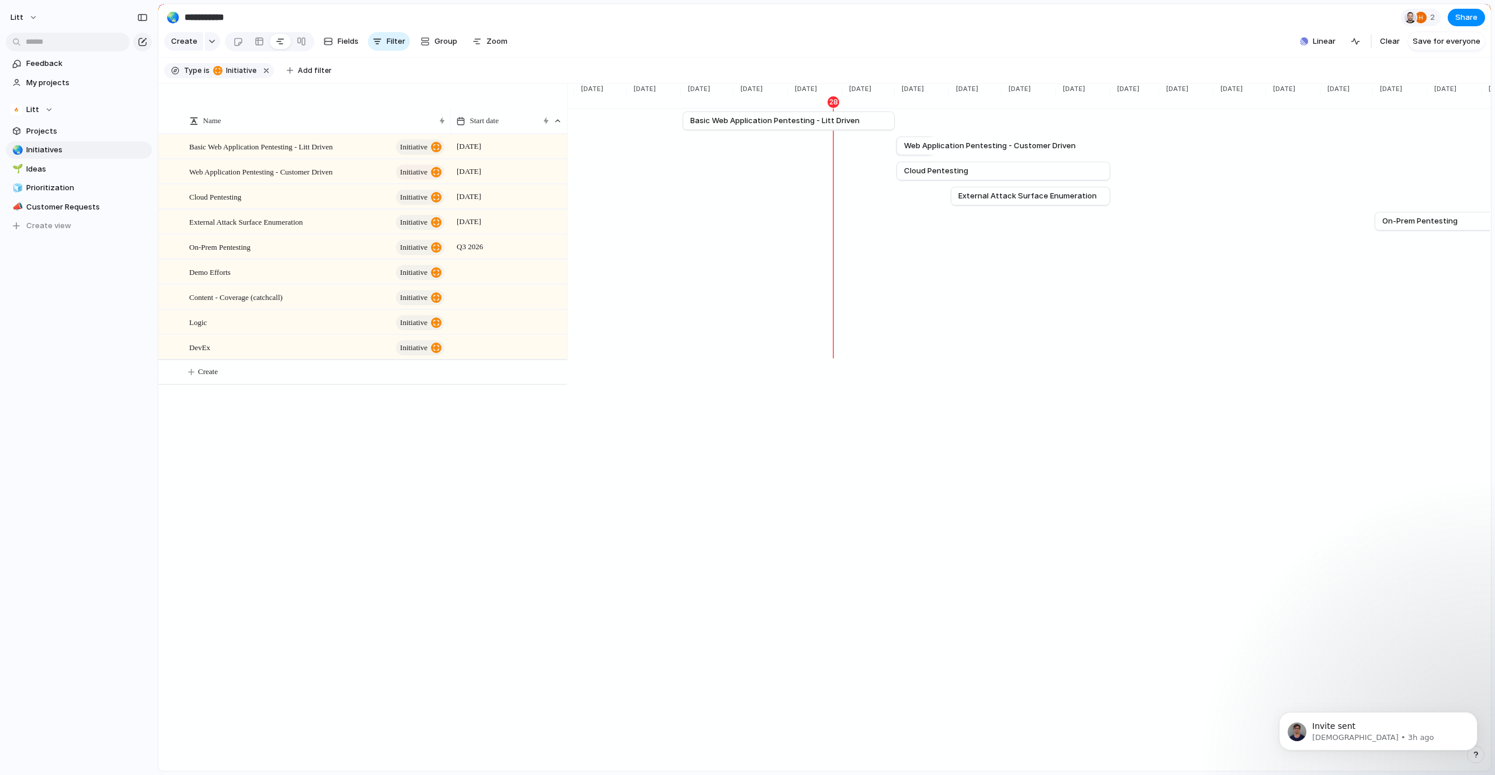
scroll to position [0, 1876]
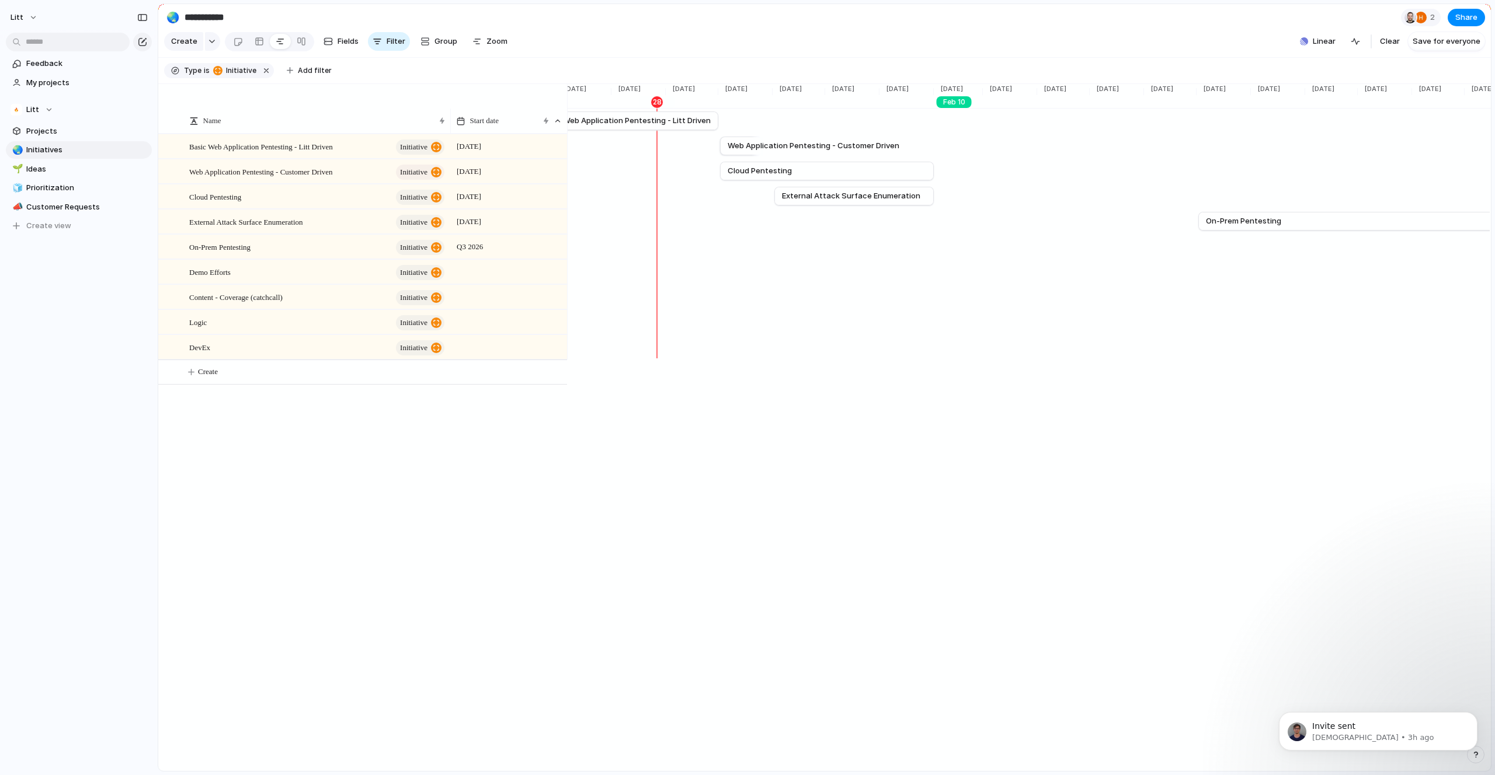
click at [951, 108] on div "[DATE]" at bounding box center [954, 102] width 35 height 12
click at [1013, 219] on span "Remove" at bounding box center [1012, 214] width 29 height 12
click at [1105, 106] on div "[DATE]" at bounding box center [1107, 102] width 35 height 12
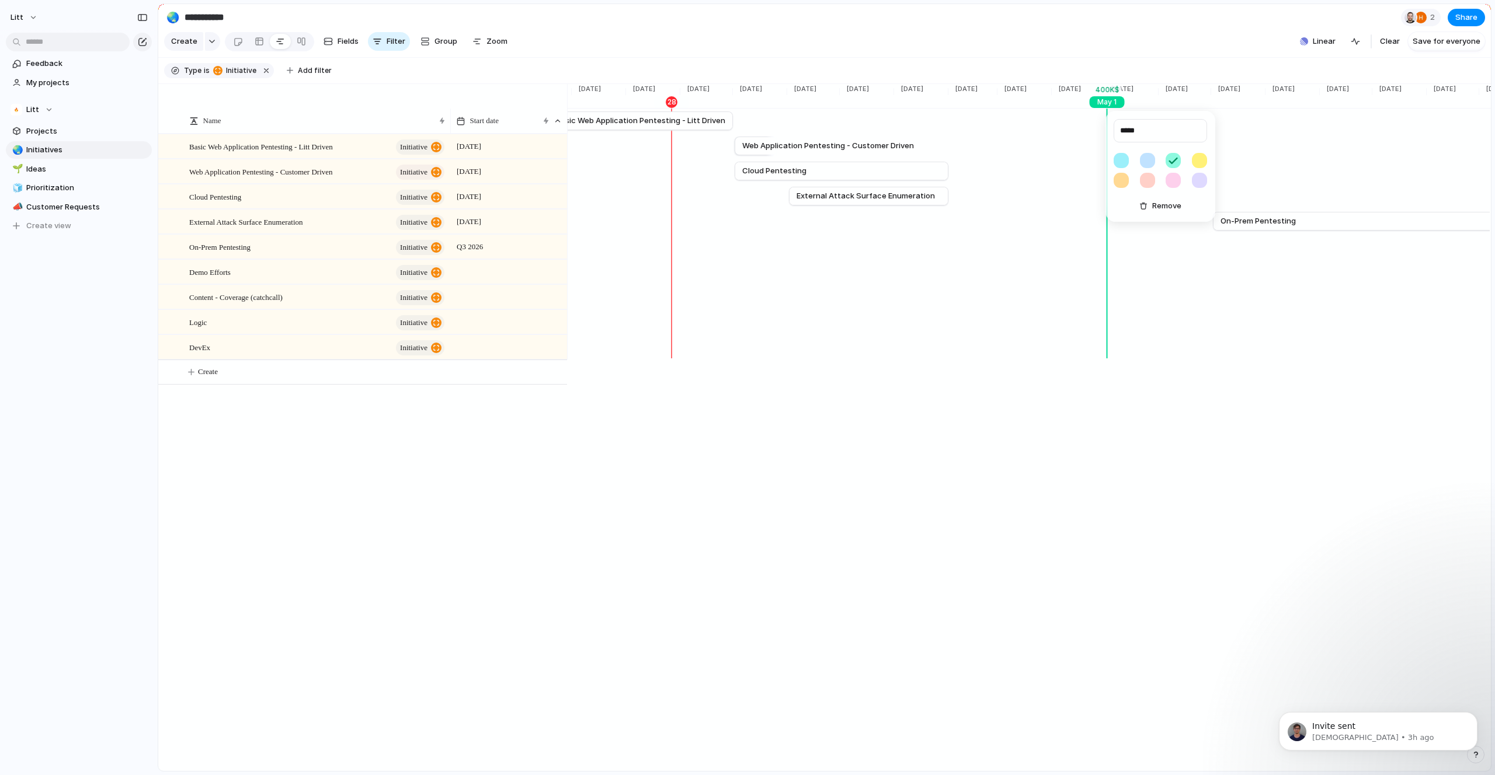
type input "*****"
click at [1182, 506] on div "***** Remove" at bounding box center [747, 387] width 1495 height 775
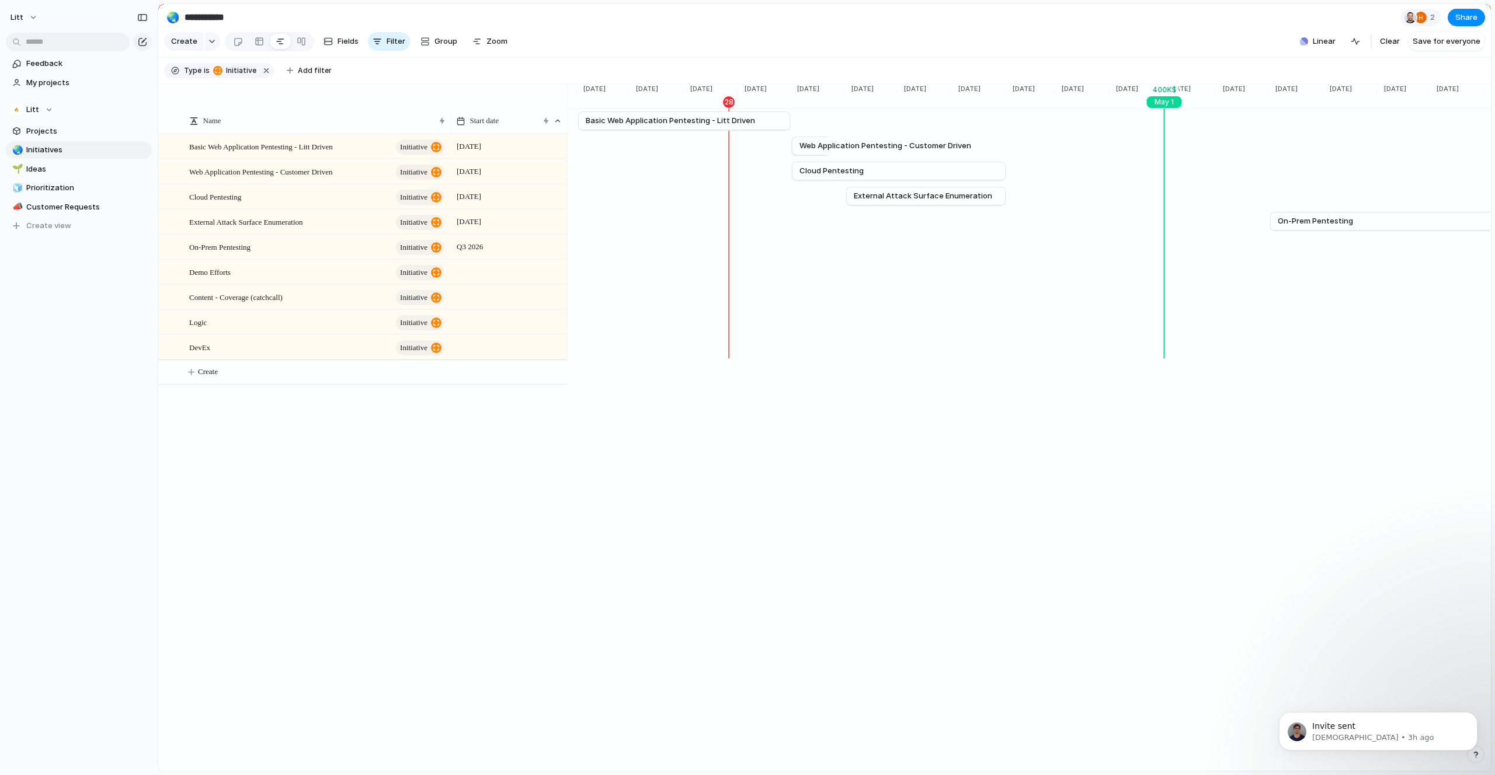
scroll to position [0, 1814]
click at [333, 153] on span "Basic Web Application Pentesting - Litt Driven" at bounding box center [261, 146] width 144 height 13
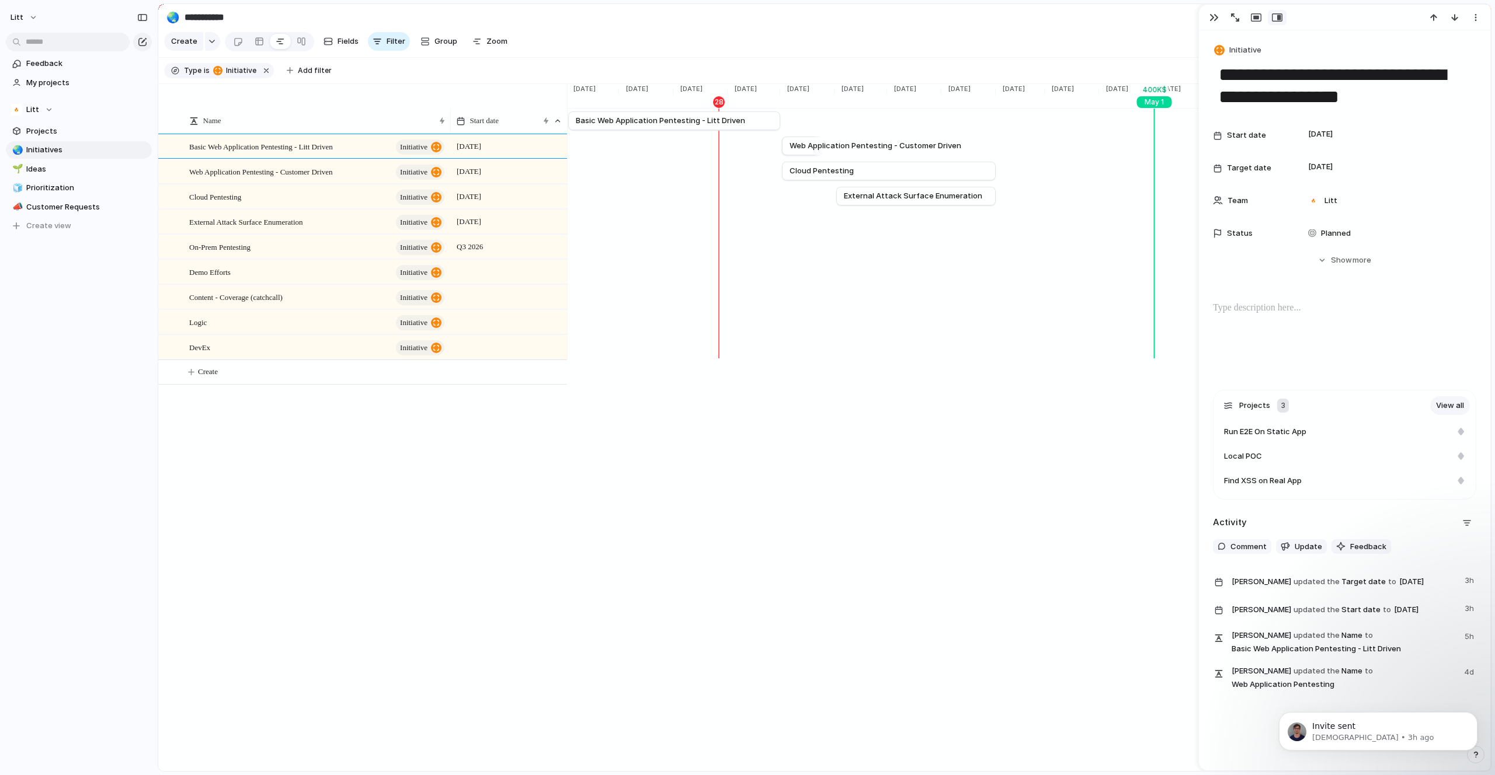
click at [343, 600] on div "Name Start date Basic Web Application Pentesting - Litt Driven initiative [DATE…" at bounding box center [824, 428] width 1332 height 688
click at [1210, 20] on div "button" at bounding box center [1213, 17] width 9 height 9
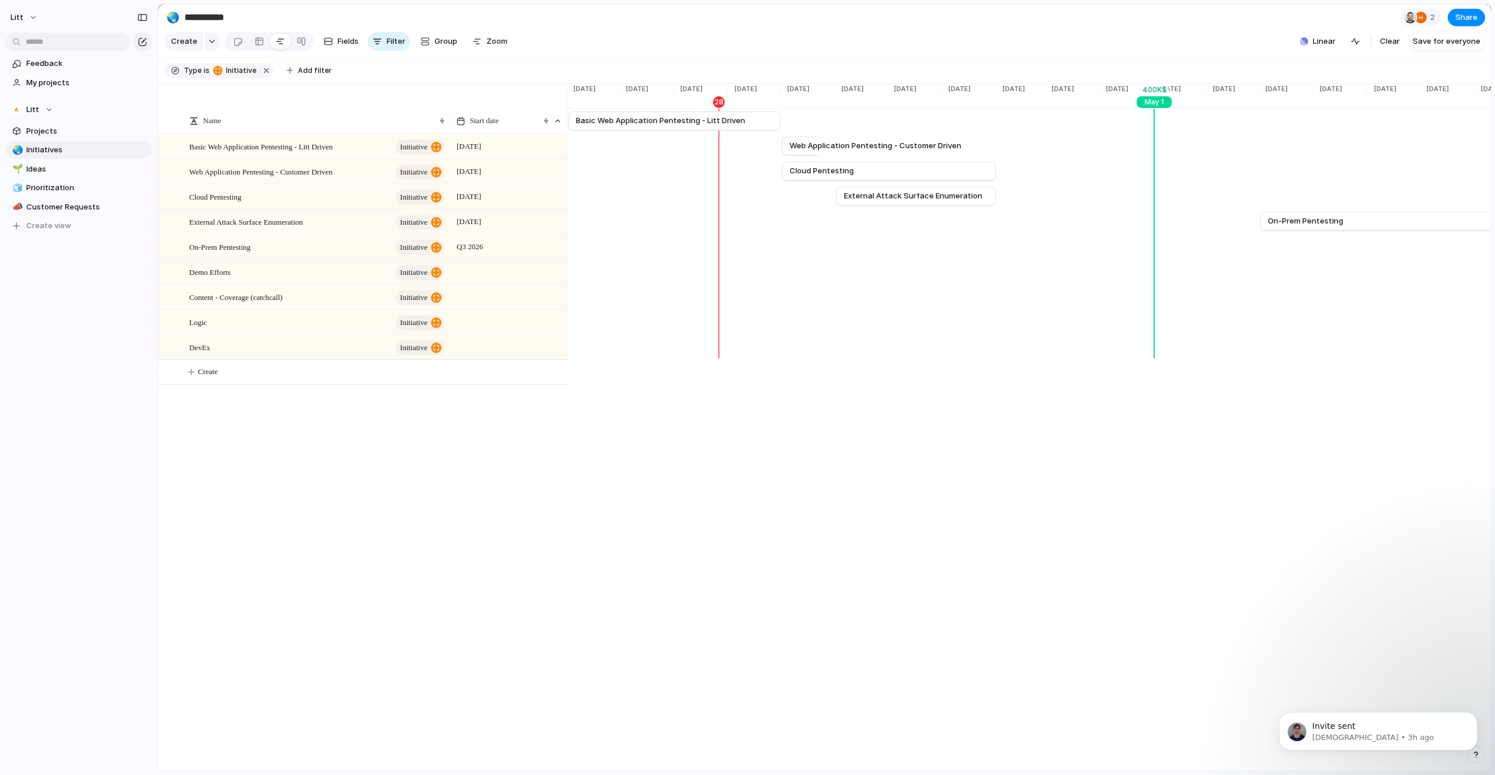
click at [224, 16] on input "**********" at bounding box center [250, 17] width 137 height 21
type input "**********"
click at [197, 522] on div "Name Start date Basic Web Application Pentesting - Litt Driven initiative [DATE…" at bounding box center [824, 428] width 1332 height 688
click at [394, 47] on span "Filter" at bounding box center [396, 42] width 19 height 12
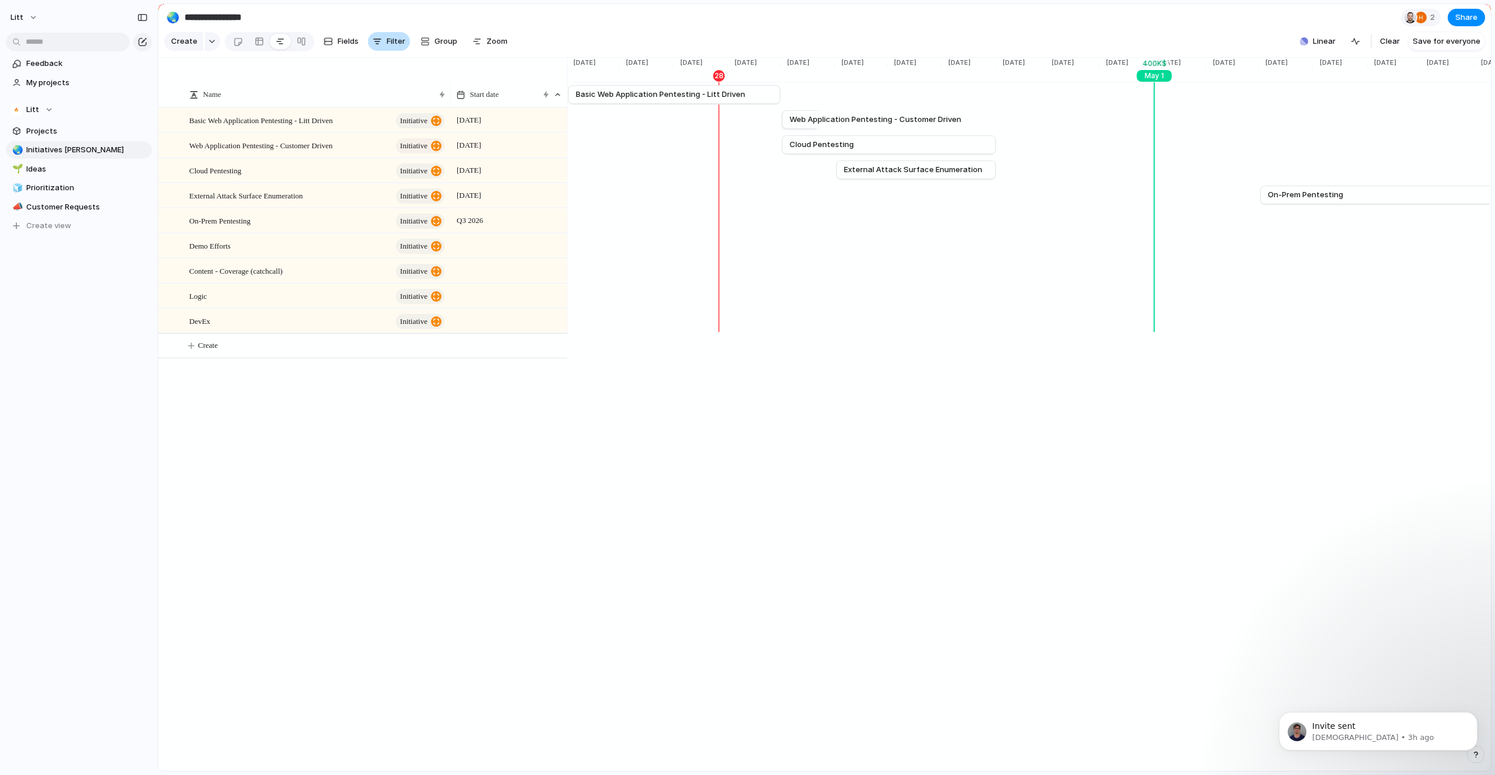
click at [387, 42] on span "Filter" at bounding box center [396, 42] width 19 height 12
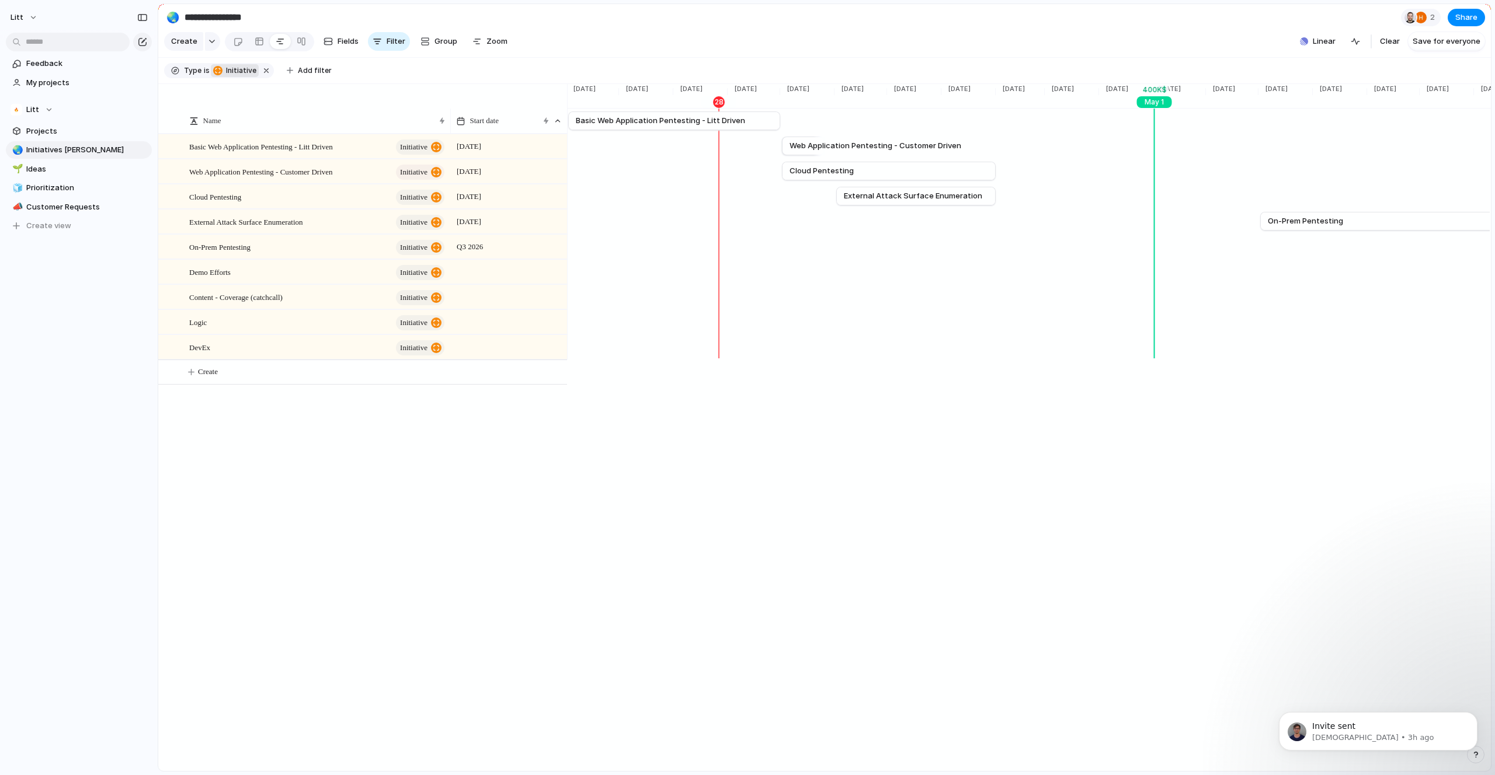
click at [241, 72] on span "initiative" at bounding box center [239, 70] width 34 height 11
click at [255, 135] on div at bounding box center [253, 132] width 10 height 10
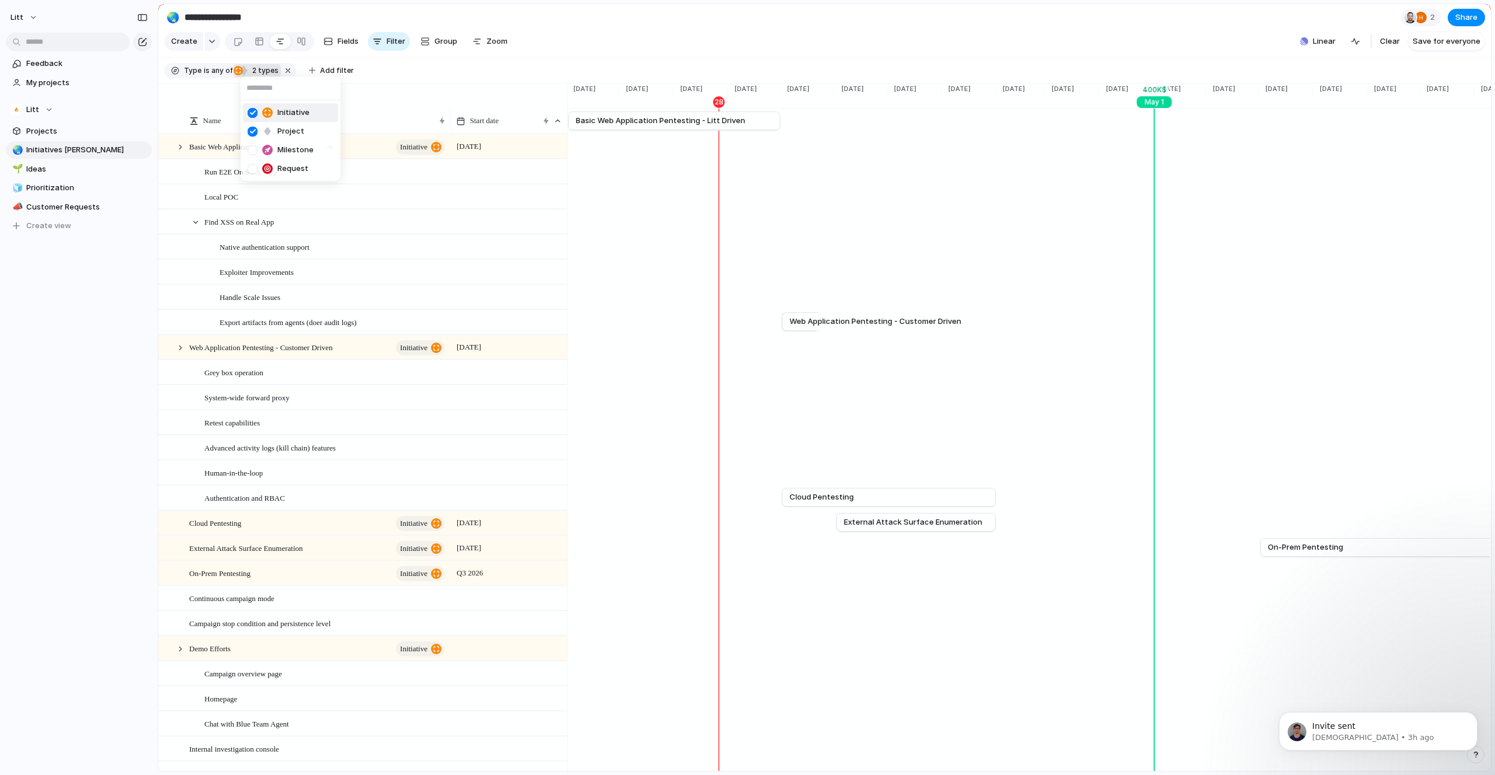
click at [570, 36] on div "Initiative Project Milestone Request" at bounding box center [747, 387] width 1495 height 775
click at [180, 353] on div at bounding box center [180, 348] width 11 height 11
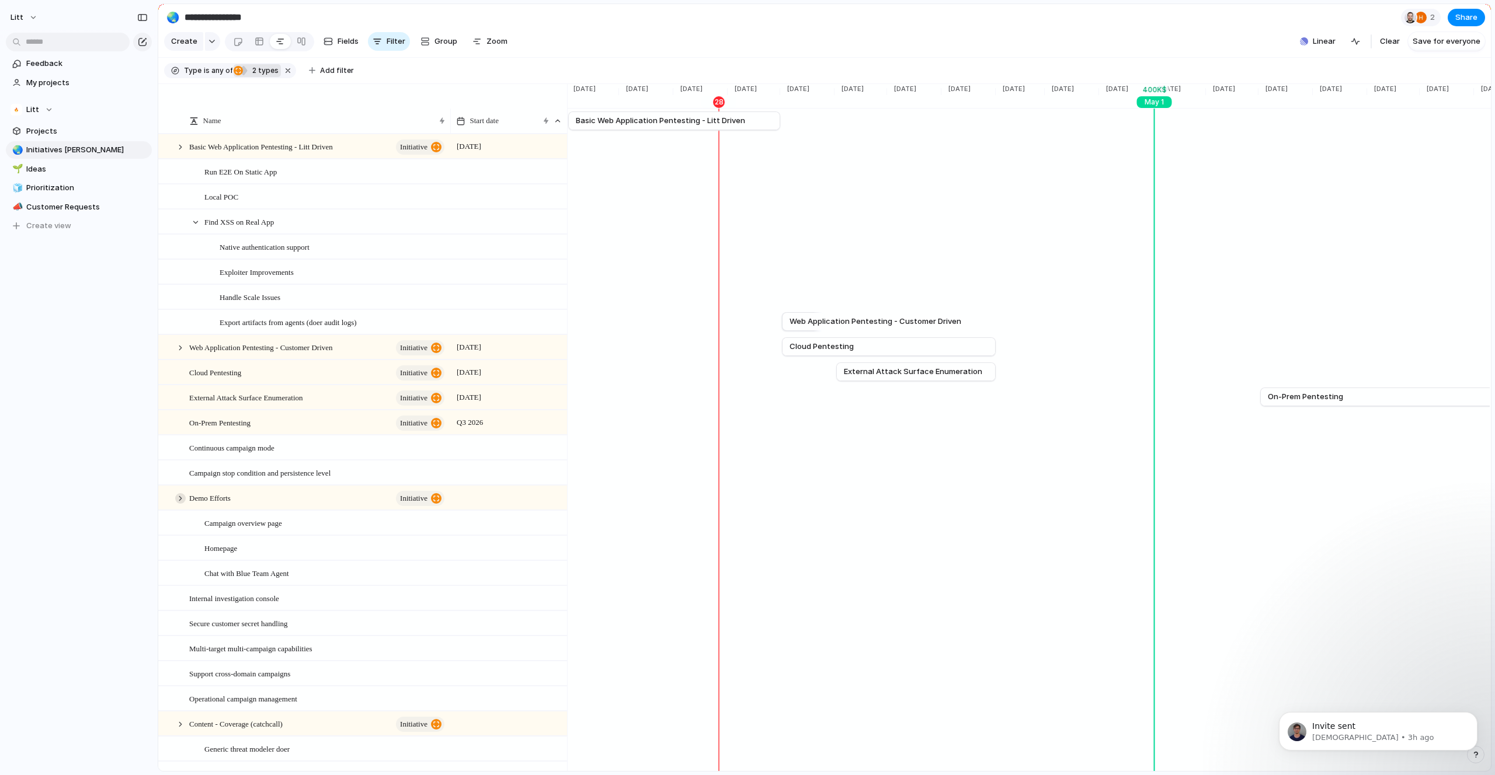
click at [178, 504] on div at bounding box center [180, 498] width 11 height 11
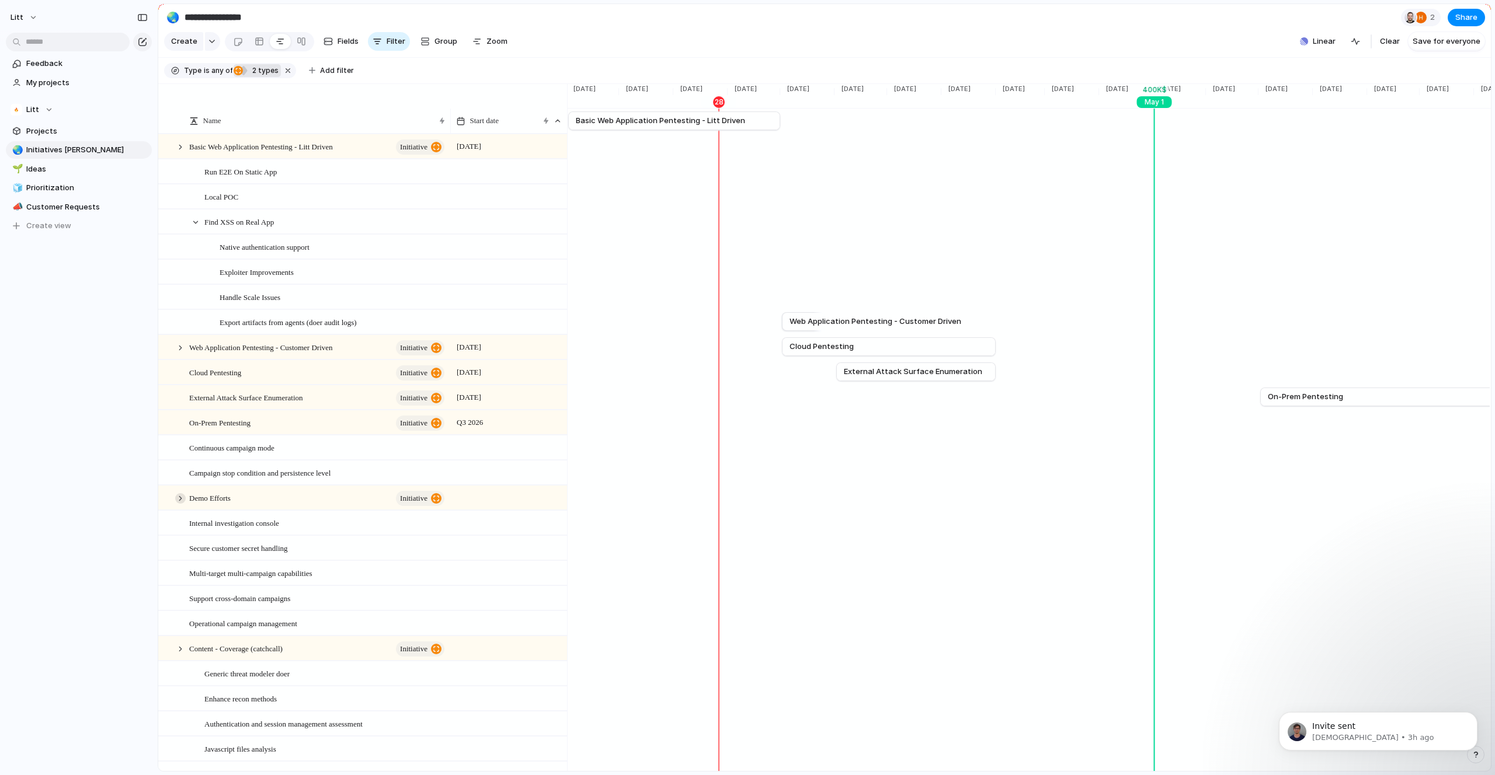
click at [178, 504] on div at bounding box center [180, 498] width 11 height 11
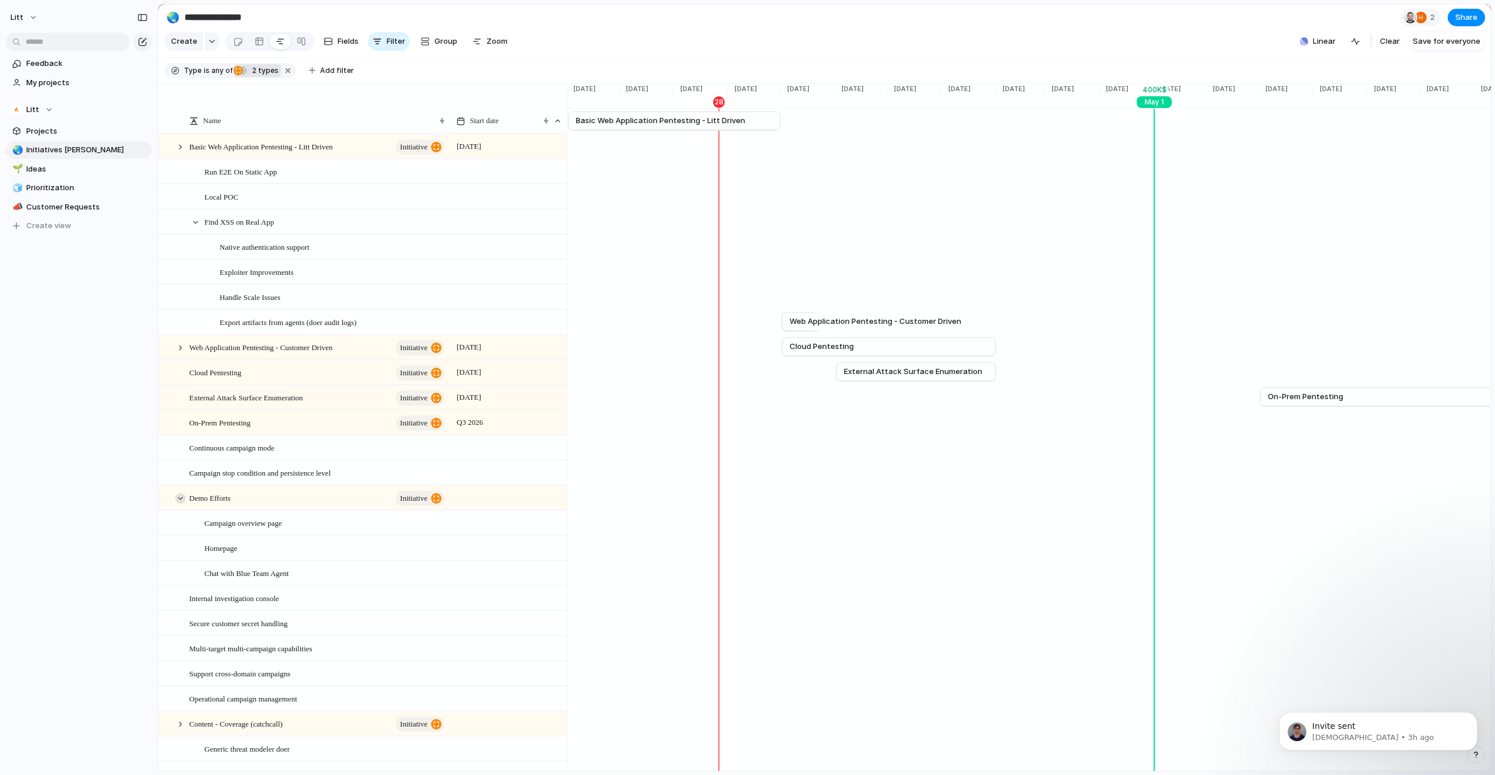
click at [179, 504] on div at bounding box center [180, 498] width 11 height 11
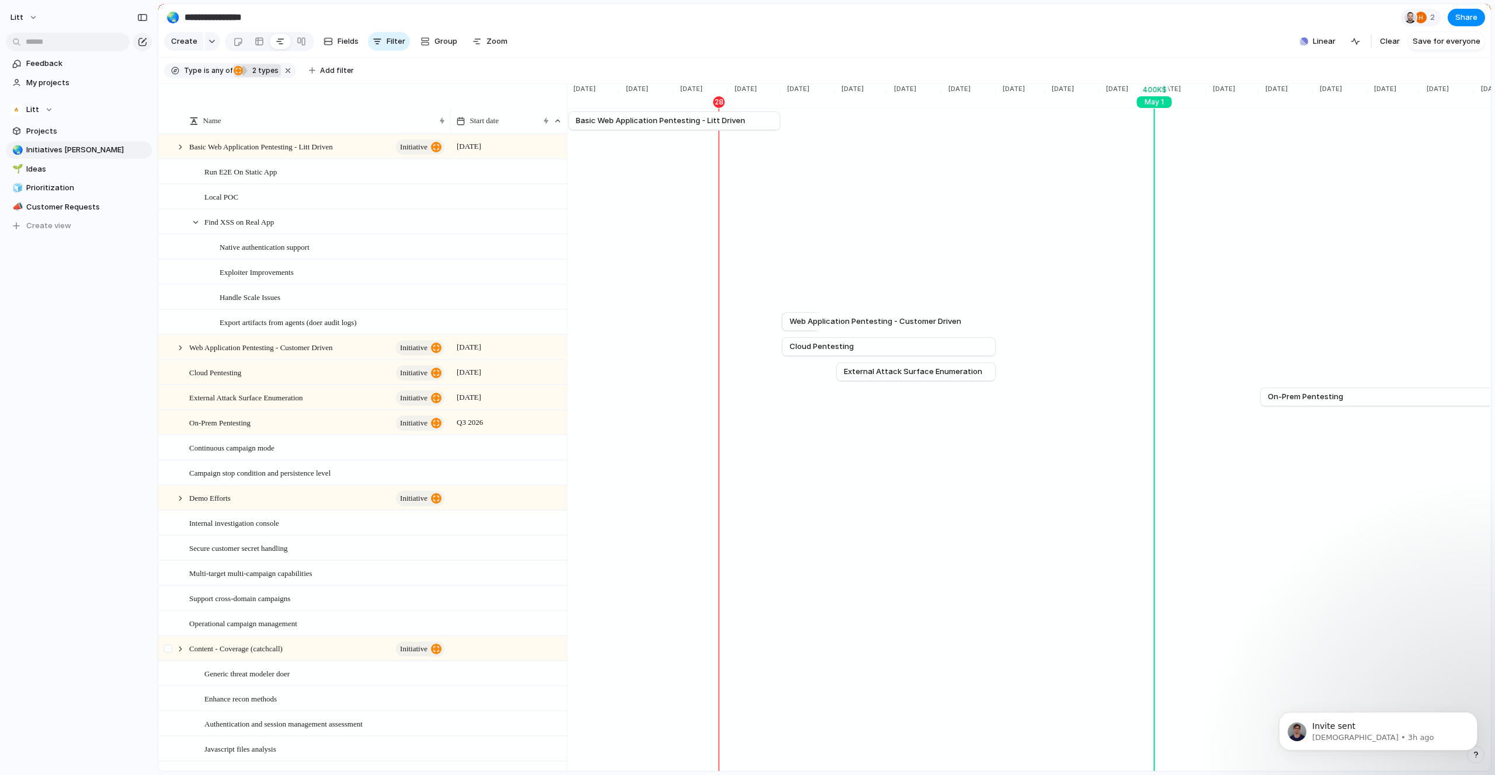
click at [176, 663] on div at bounding box center [169, 653] width 21 height 32
click at [175, 655] on div at bounding box center [180, 649] width 11 height 11
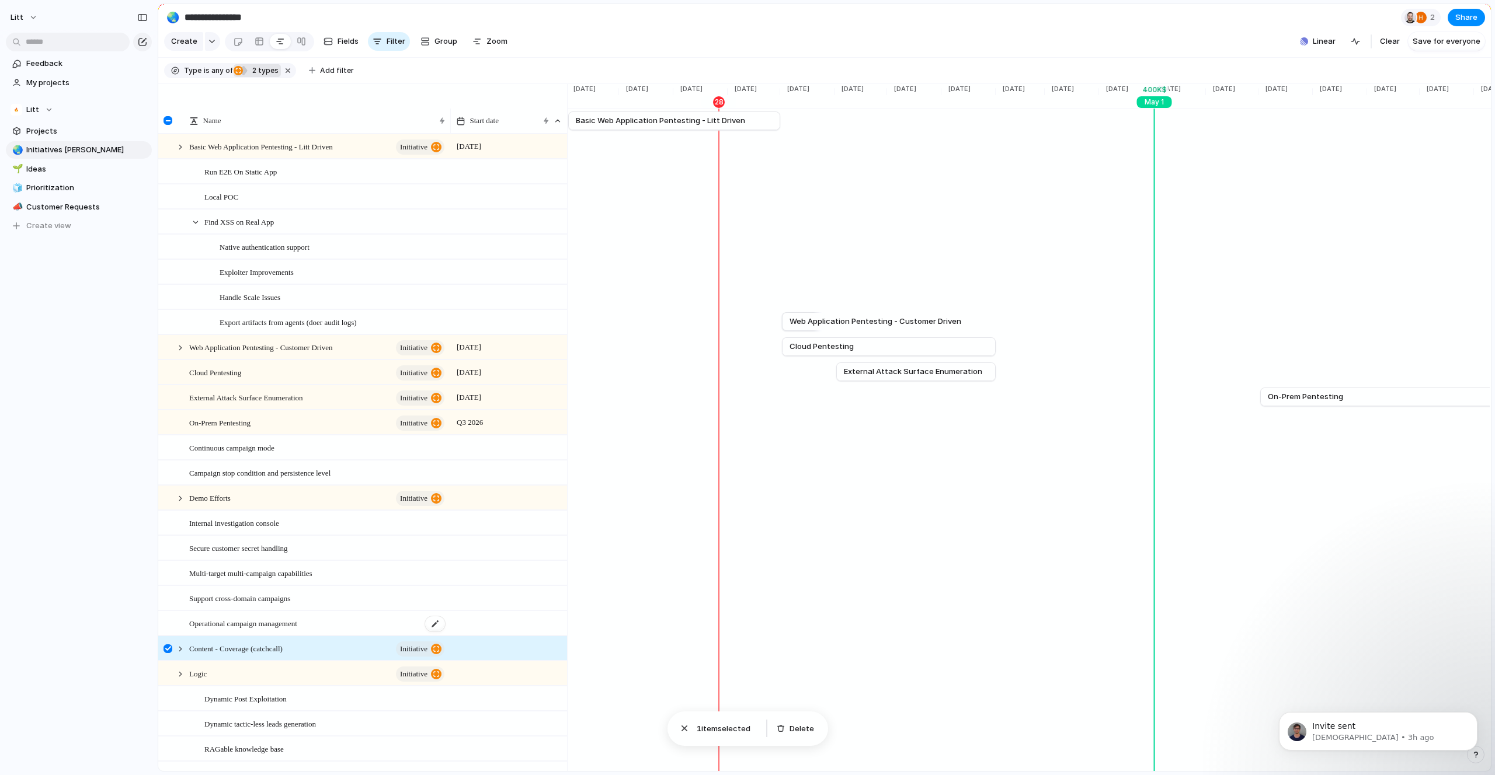
scroll to position [252, 0]
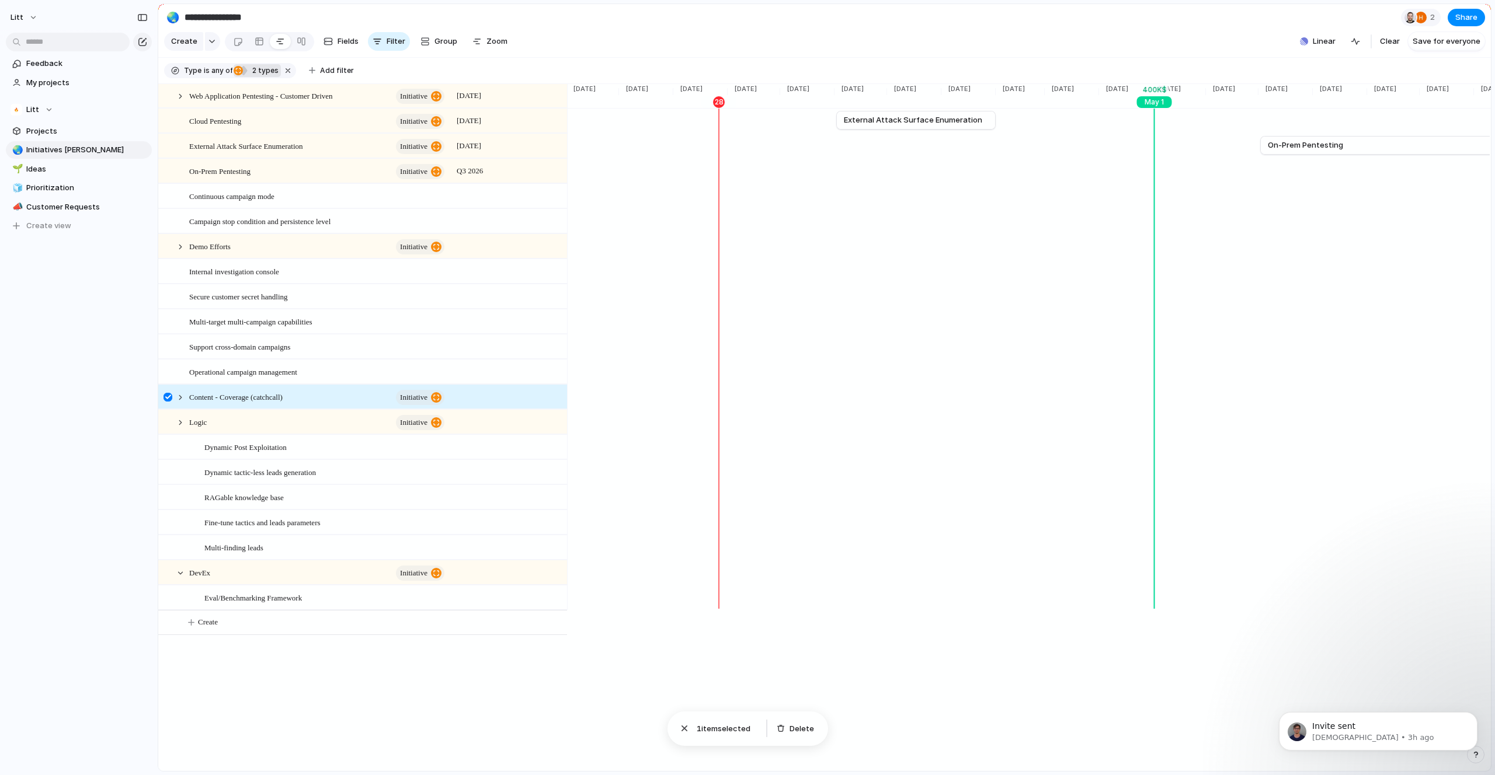
click at [16, 472] on div "Litt Feedback My projects Litt Projects 🌏 Initiatives [PERSON_NAME] 🌱 Ideas 🧊 P…" at bounding box center [79, 387] width 158 height 775
click at [165, 402] on div at bounding box center [167, 397] width 9 height 9
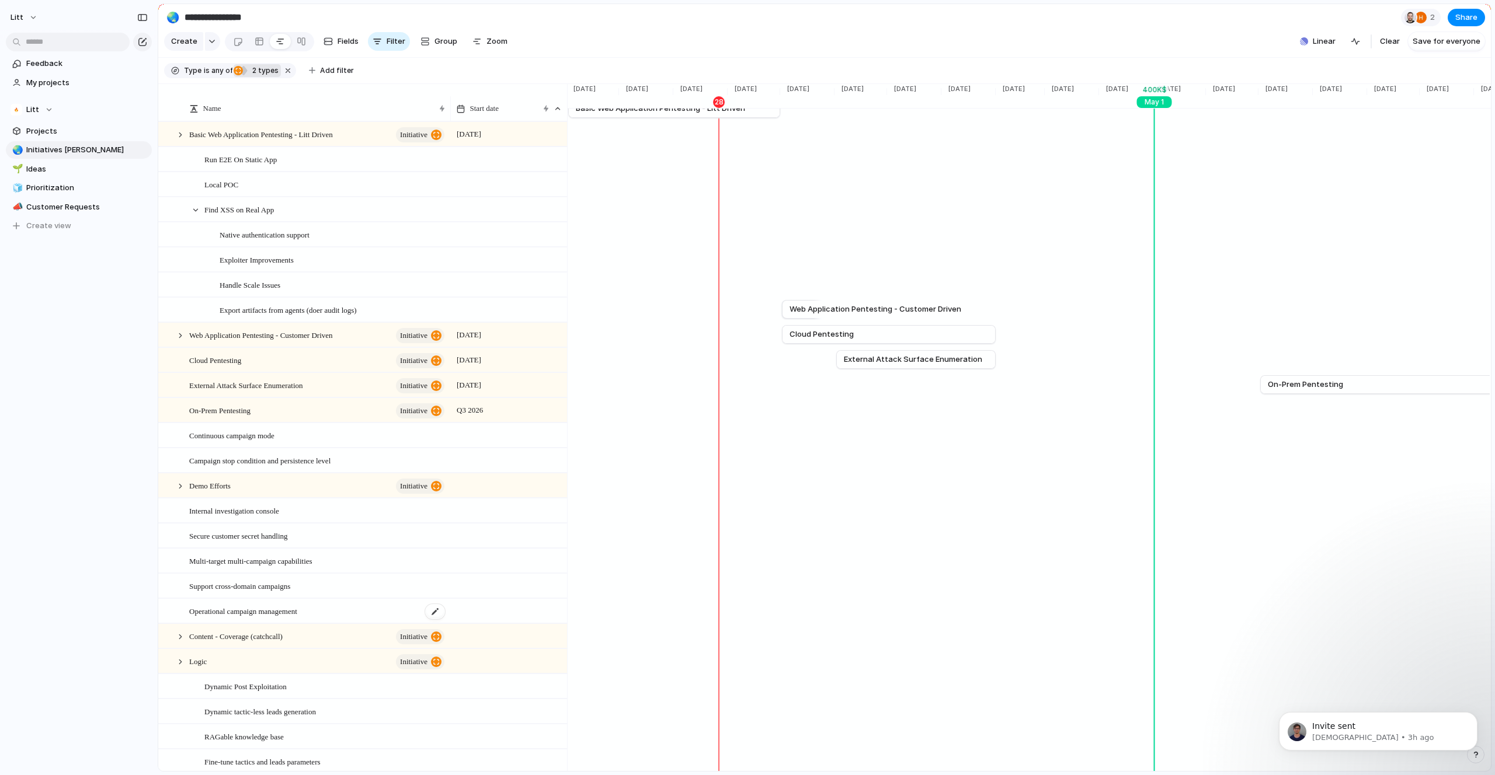
scroll to position [0, 0]
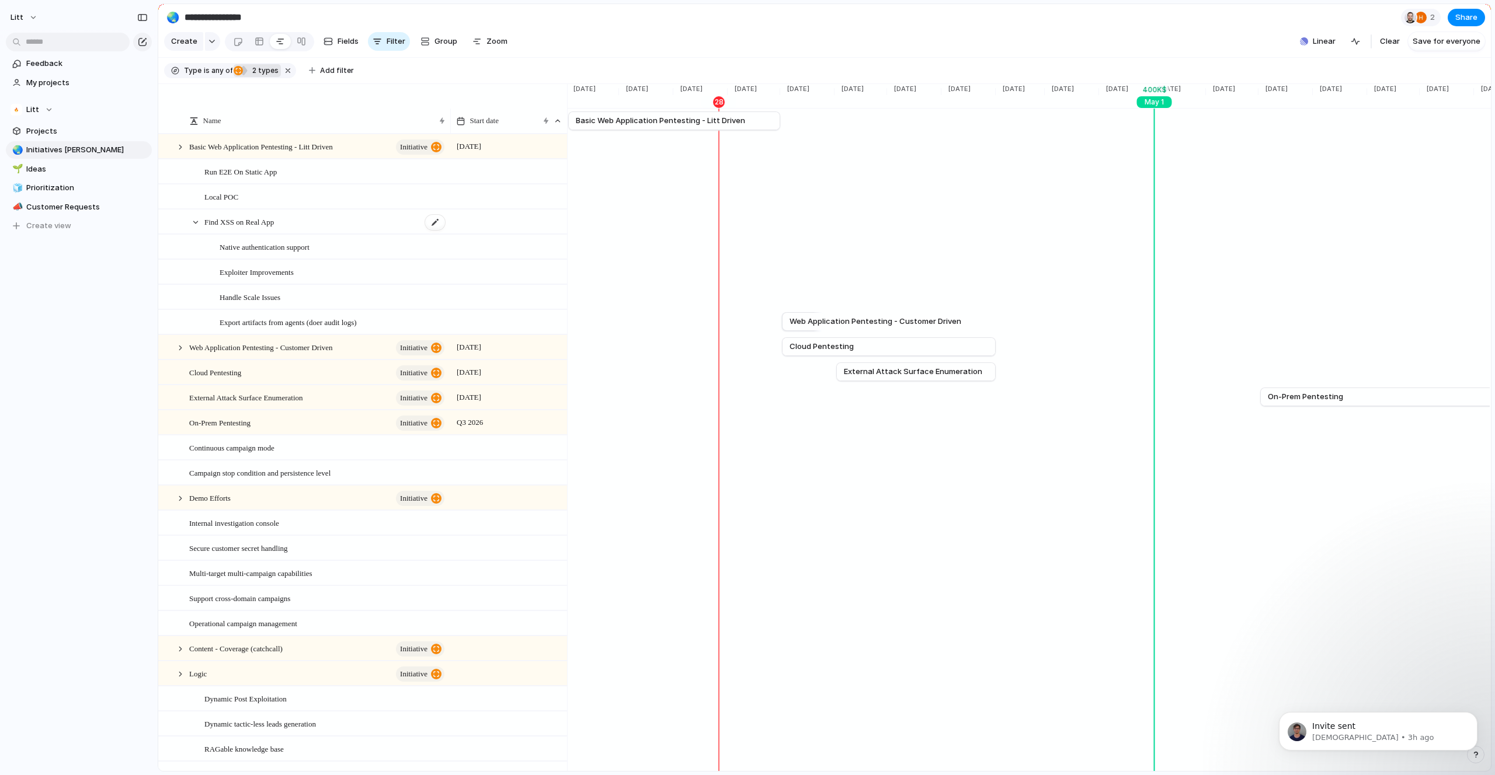
click at [240, 228] on span "Find XSS on Real App" at bounding box center [238, 221] width 69 height 13
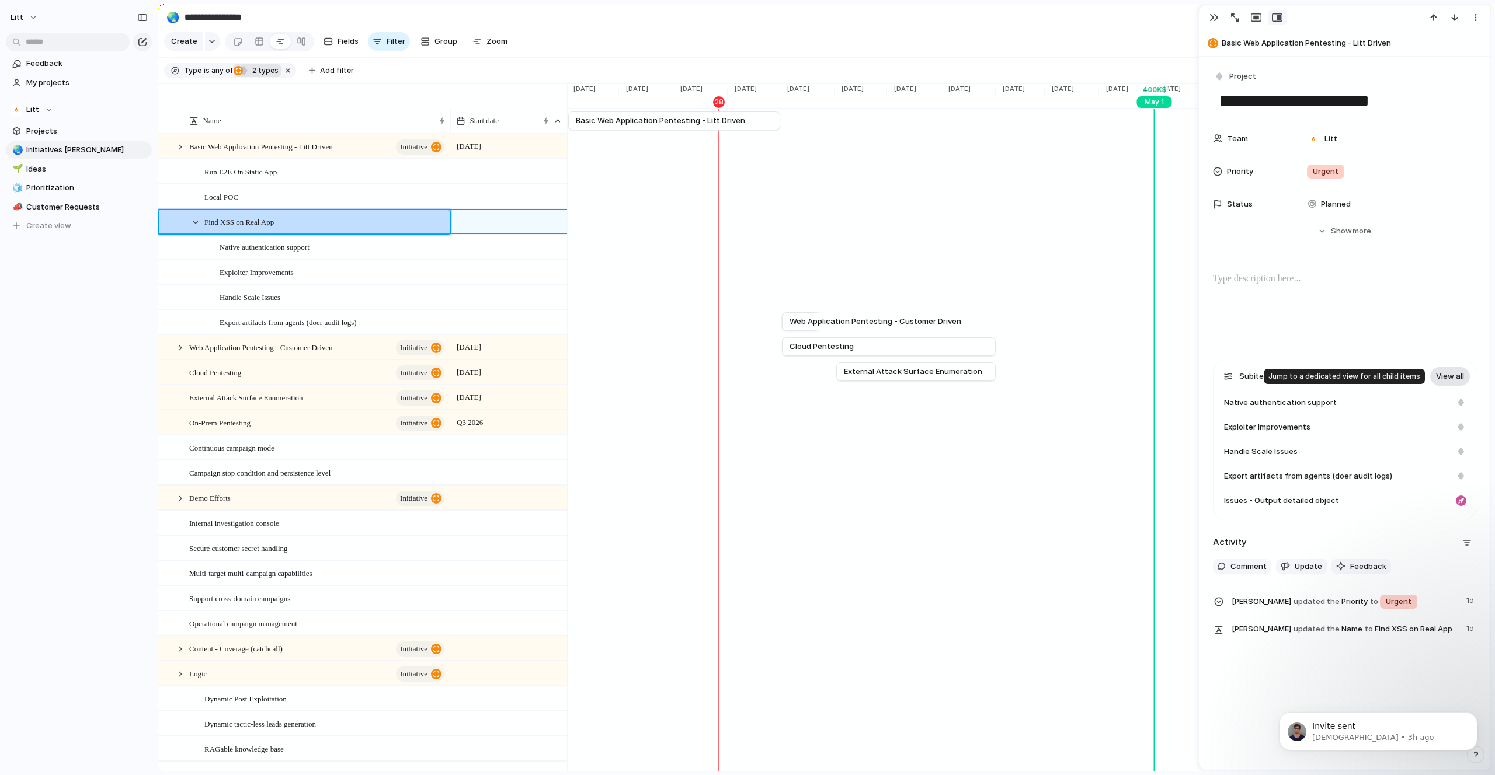
click at [1430, 373] on link "View all" at bounding box center [1450, 376] width 40 height 19
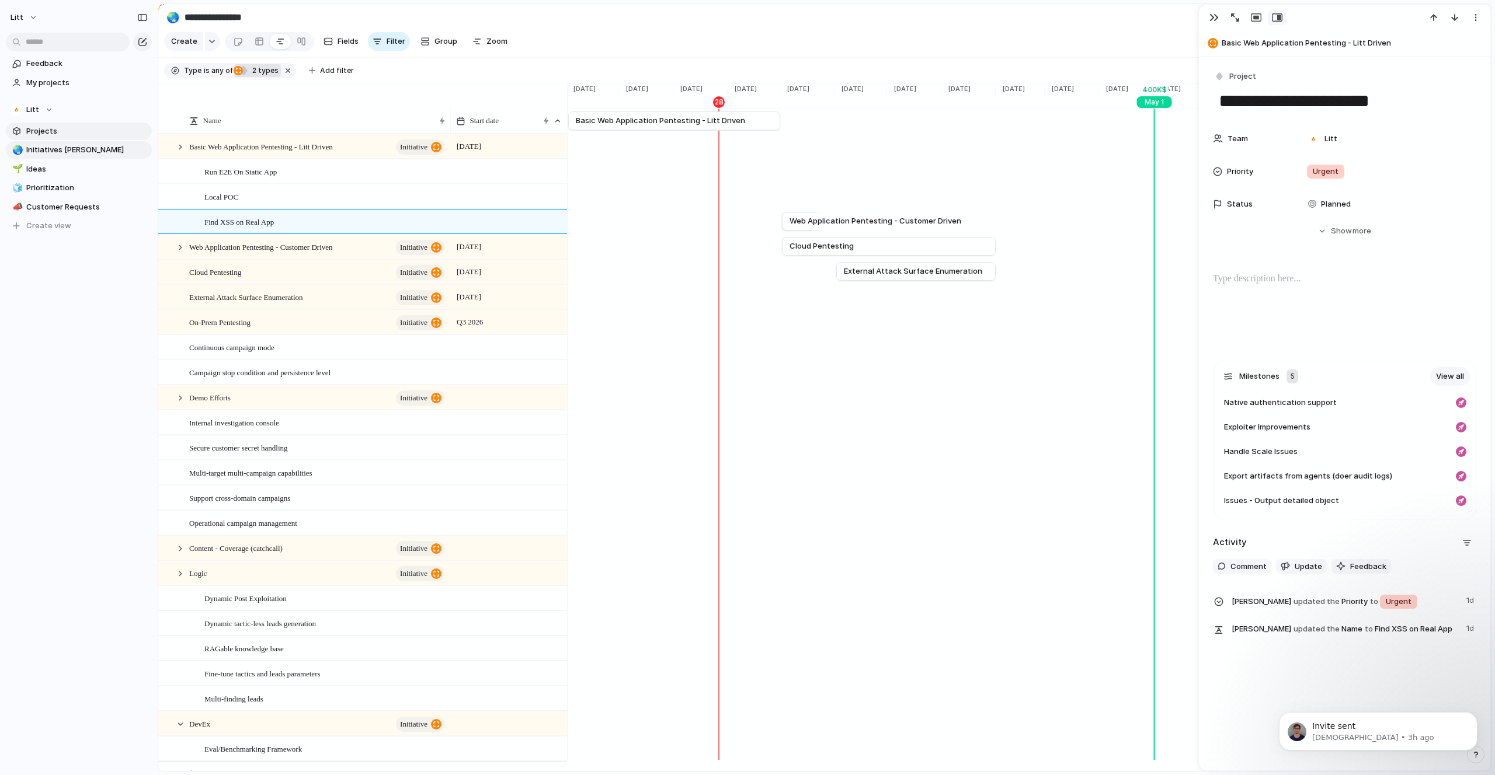
click at [57, 131] on span "Projects" at bounding box center [86, 132] width 121 height 12
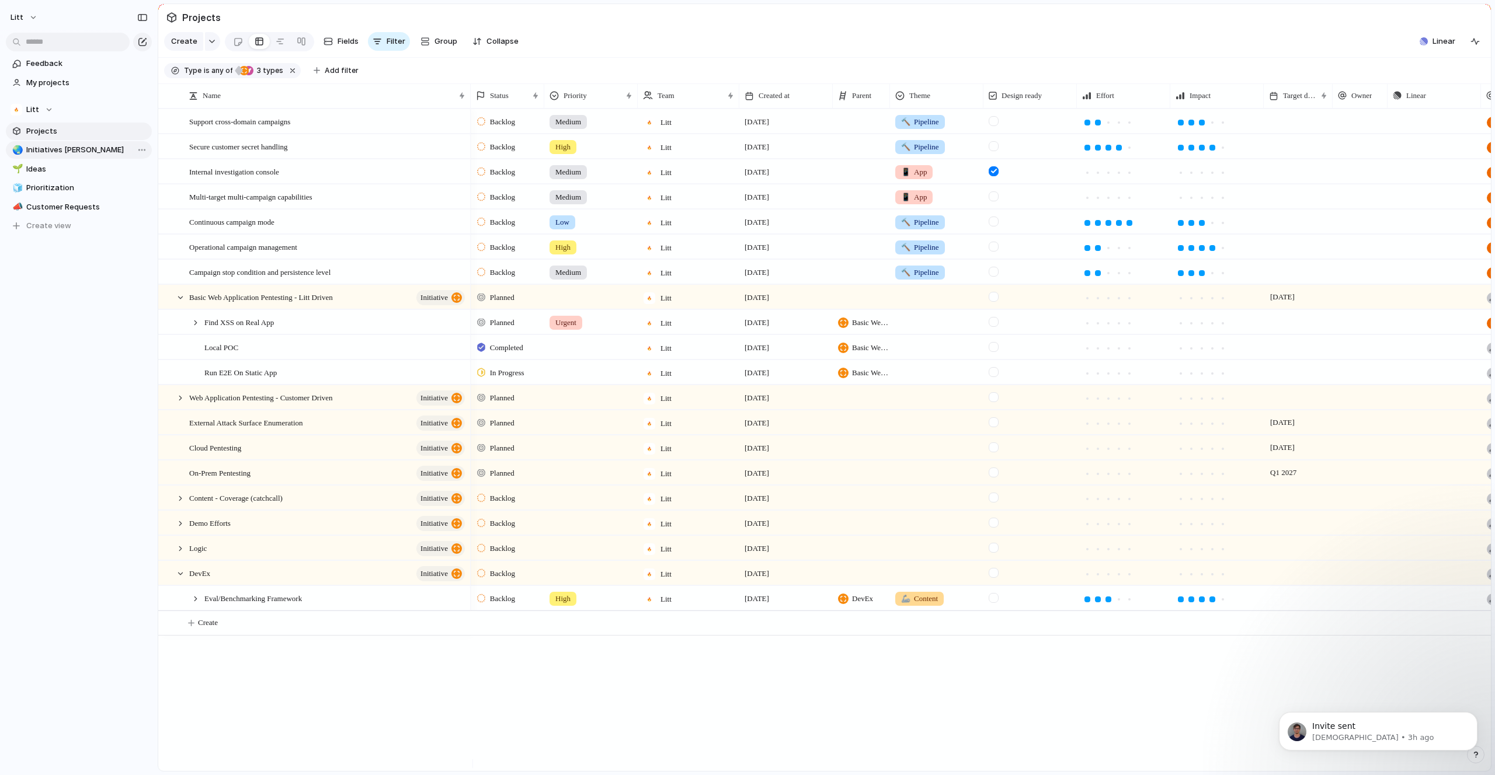
click at [87, 153] on span "Initiatives [PERSON_NAME]" at bounding box center [86, 150] width 121 height 12
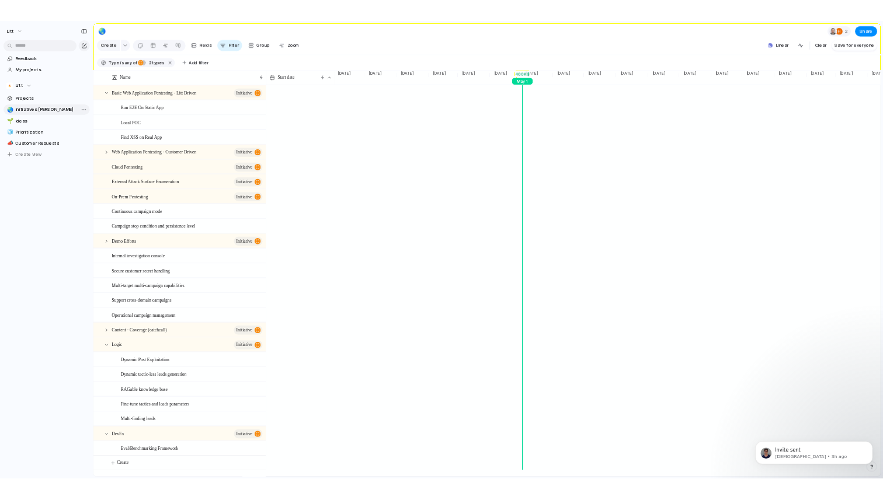
scroll to position [0, 1967]
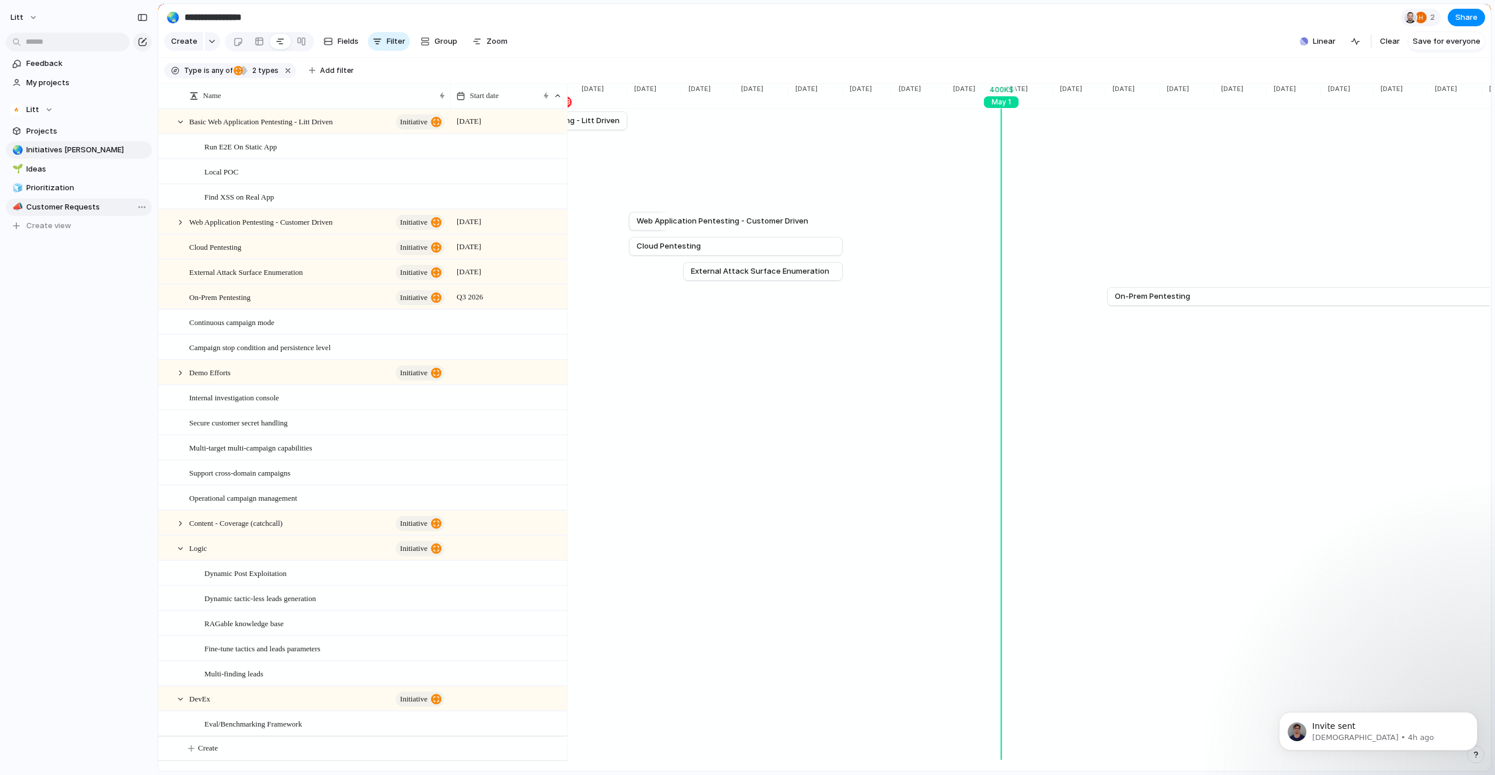
click at [66, 207] on span "Customer Requests" at bounding box center [86, 207] width 121 height 12
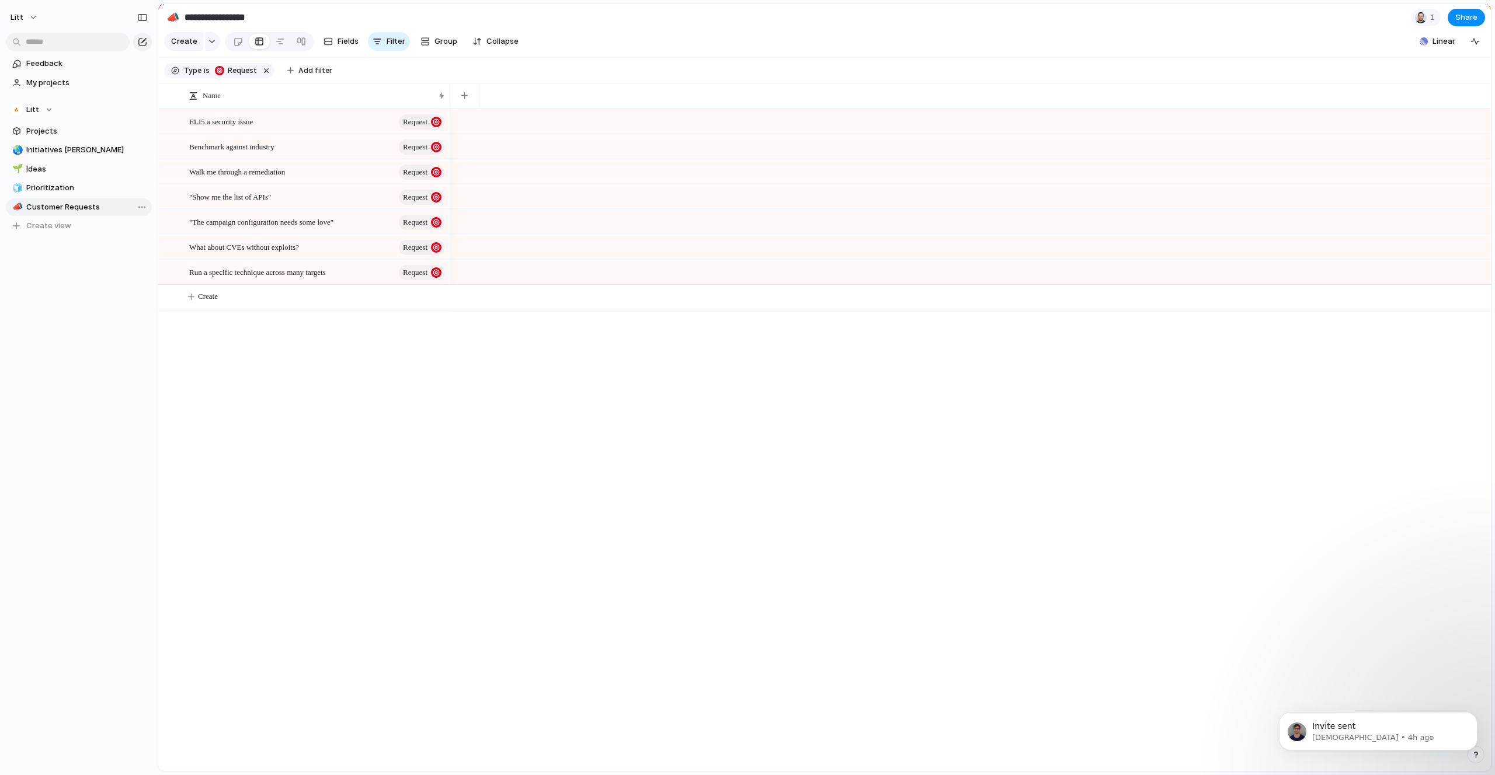
type input "**********"
click at [256, 309] on button "Create" at bounding box center [839, 297] width 1339 height 24
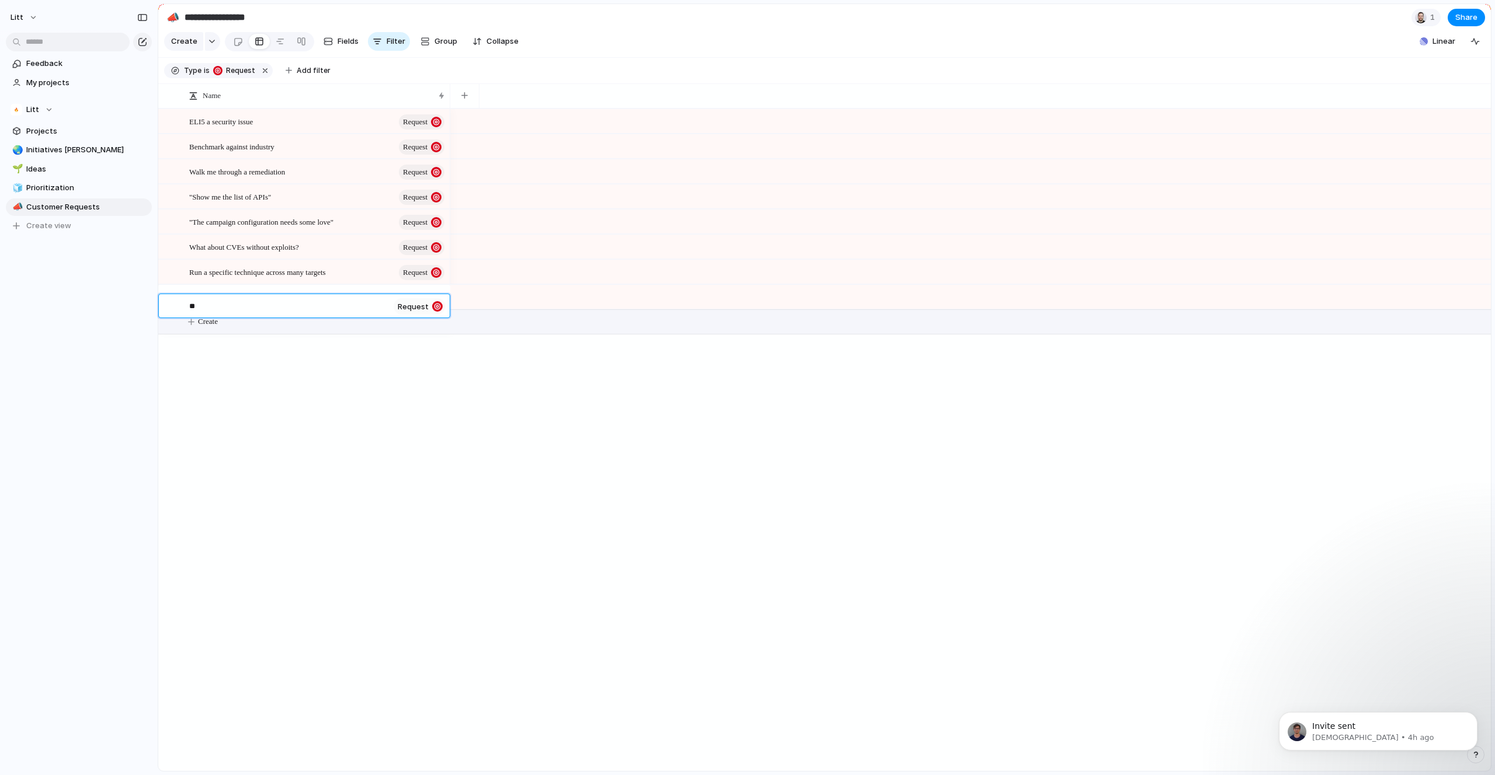
type textarea "*"
type textarea "**********"
click at [288, 301] on span "Application Owner might be the user" at bounding box center [245, 296] width 113 height 13
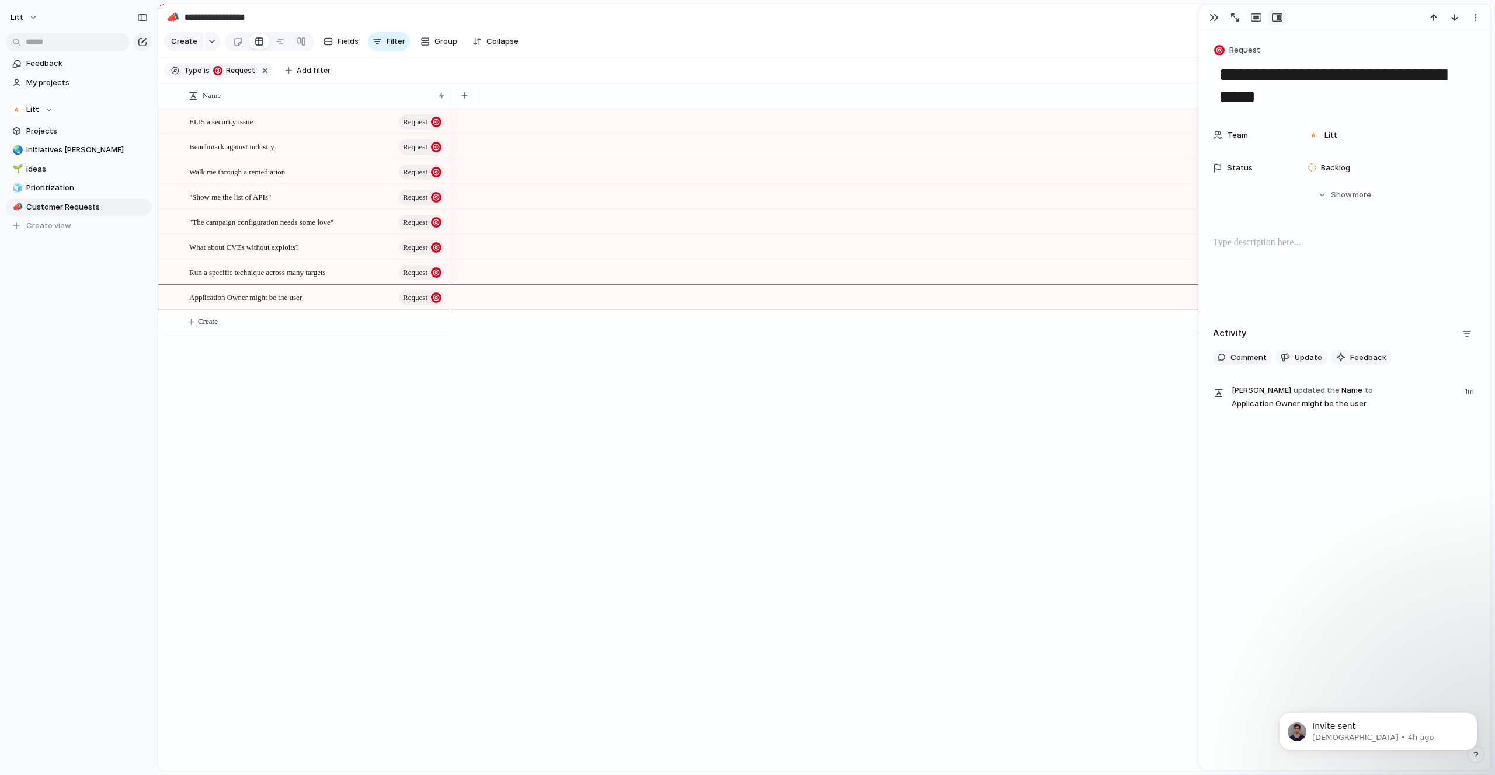
click at [1293, 251] on div at bounding box center [1344, 273] width 263 height 75
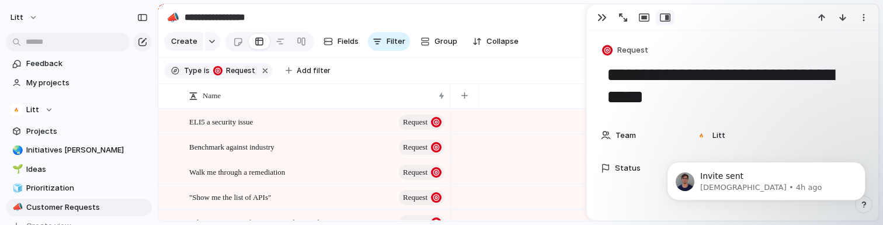
scroll to position [521, 0]
click at [866, 165] on button "Dismiss notification" at bounding box center [861, 165] width 15 height 15
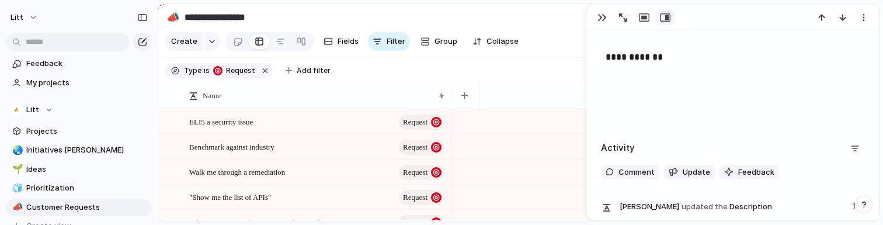
scroll to position [185, 0]
click at [709, 77] on p at bounding box center [732, 81] width 263 height 14
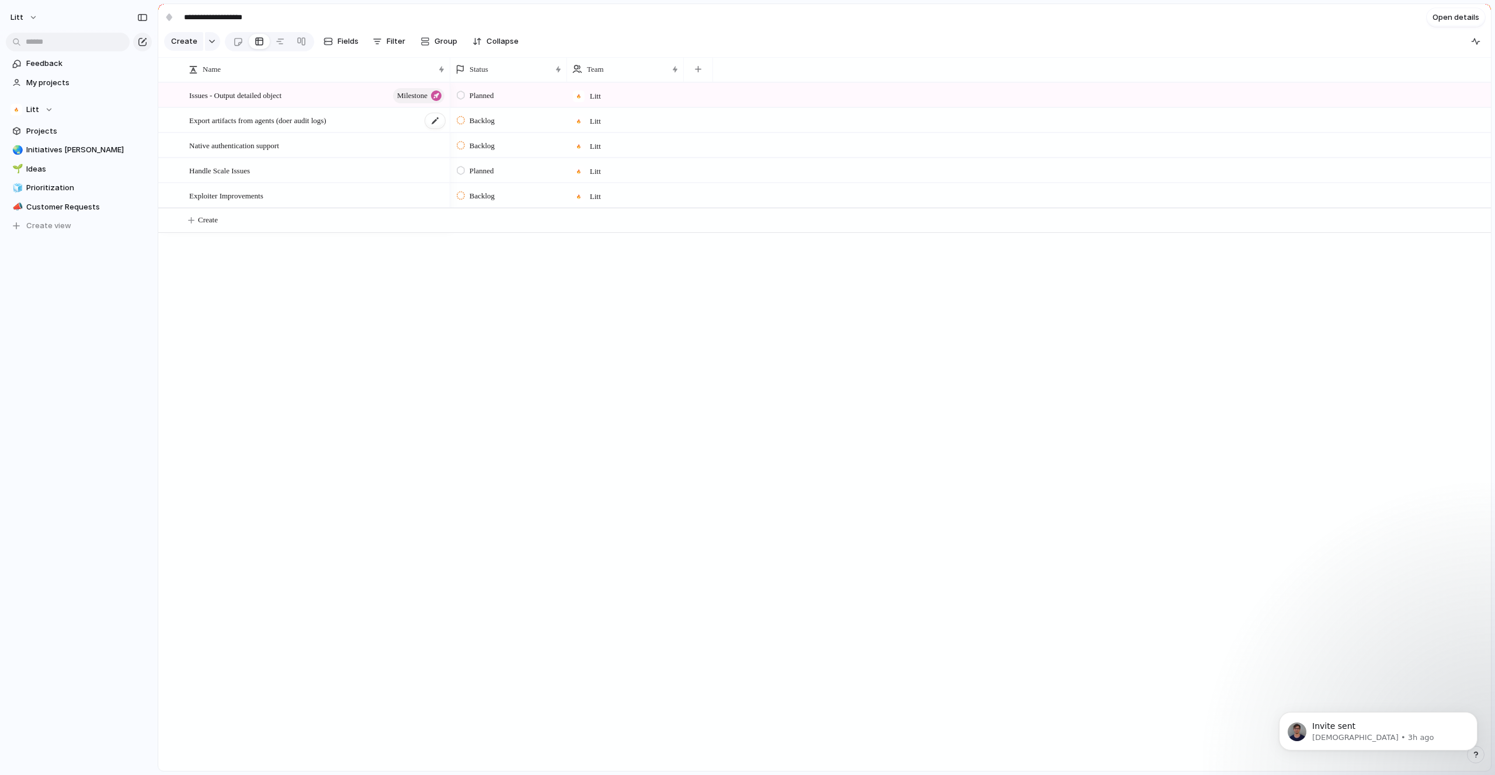
click at [371, 130] on div "Export artifacts from agents (doer audit logs)" at bounding box center [317, 121] width 257 height 24
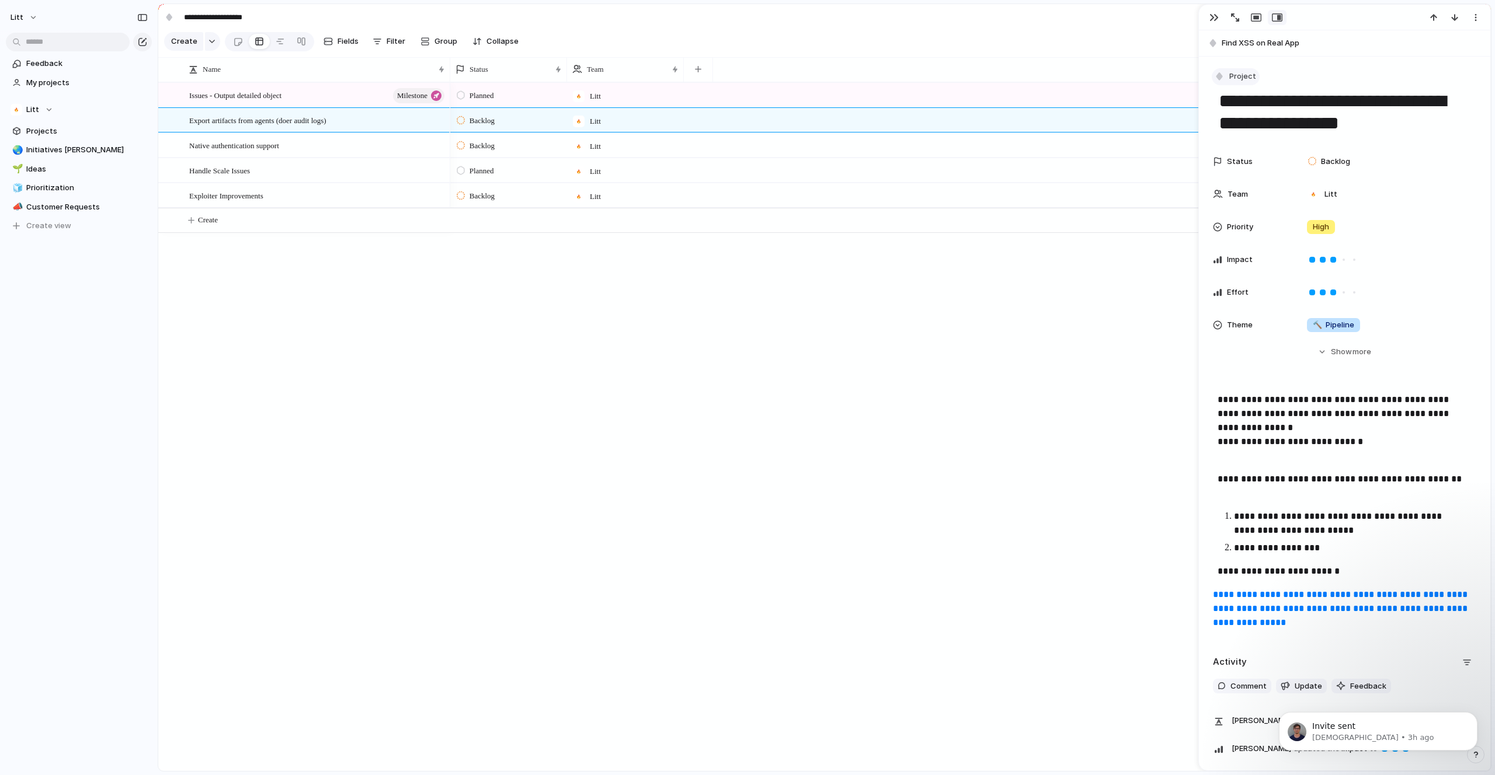
click at [1237, 78] on span "Project" at bounding box center [1242, 77] width 27 height 12
click at [1269, 165] on span "Milestone" at bounding box center [1253, 164] width 36 height 12
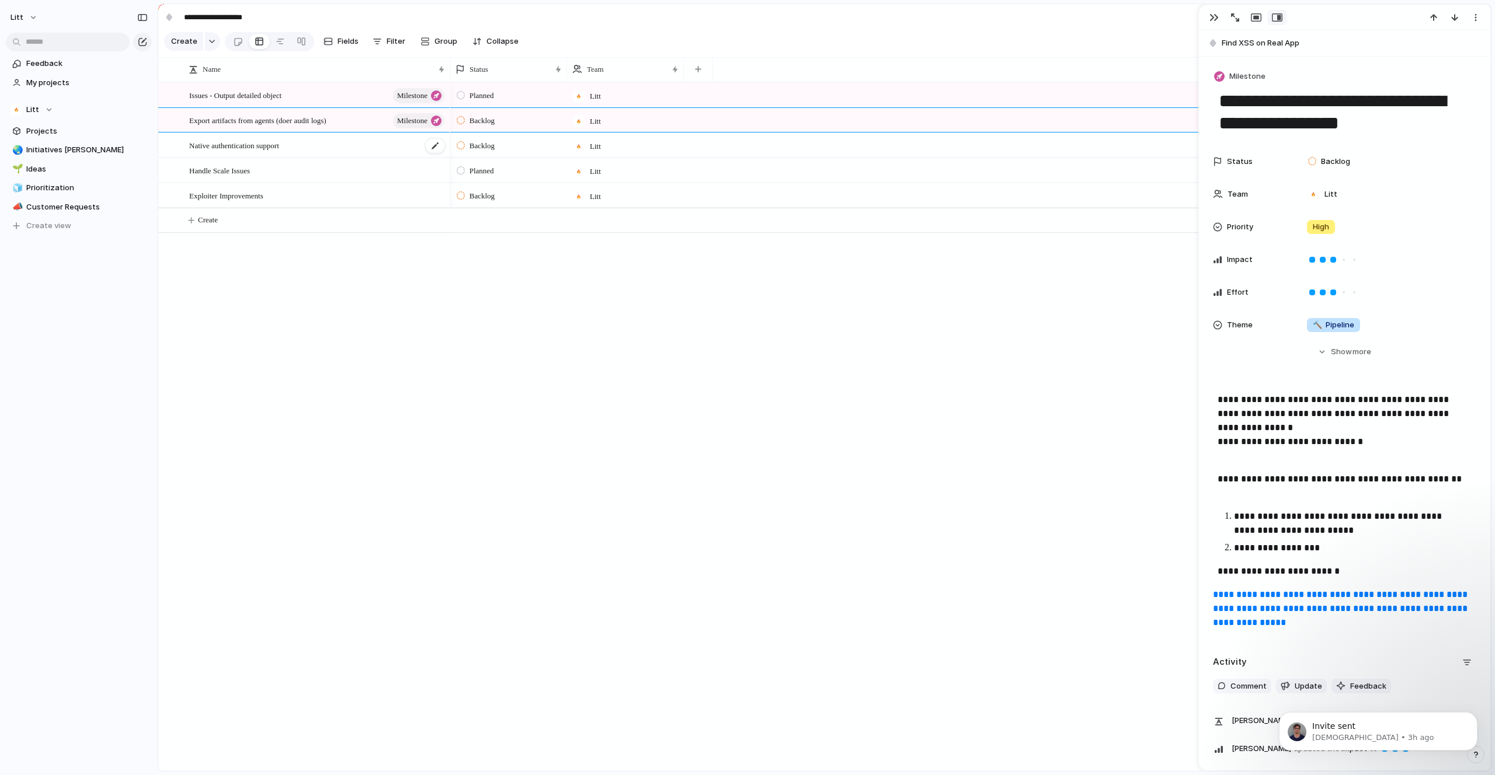
click at [319, 150] on div "Native authentication support" at bounding box center [317, 146] width 257 height 24
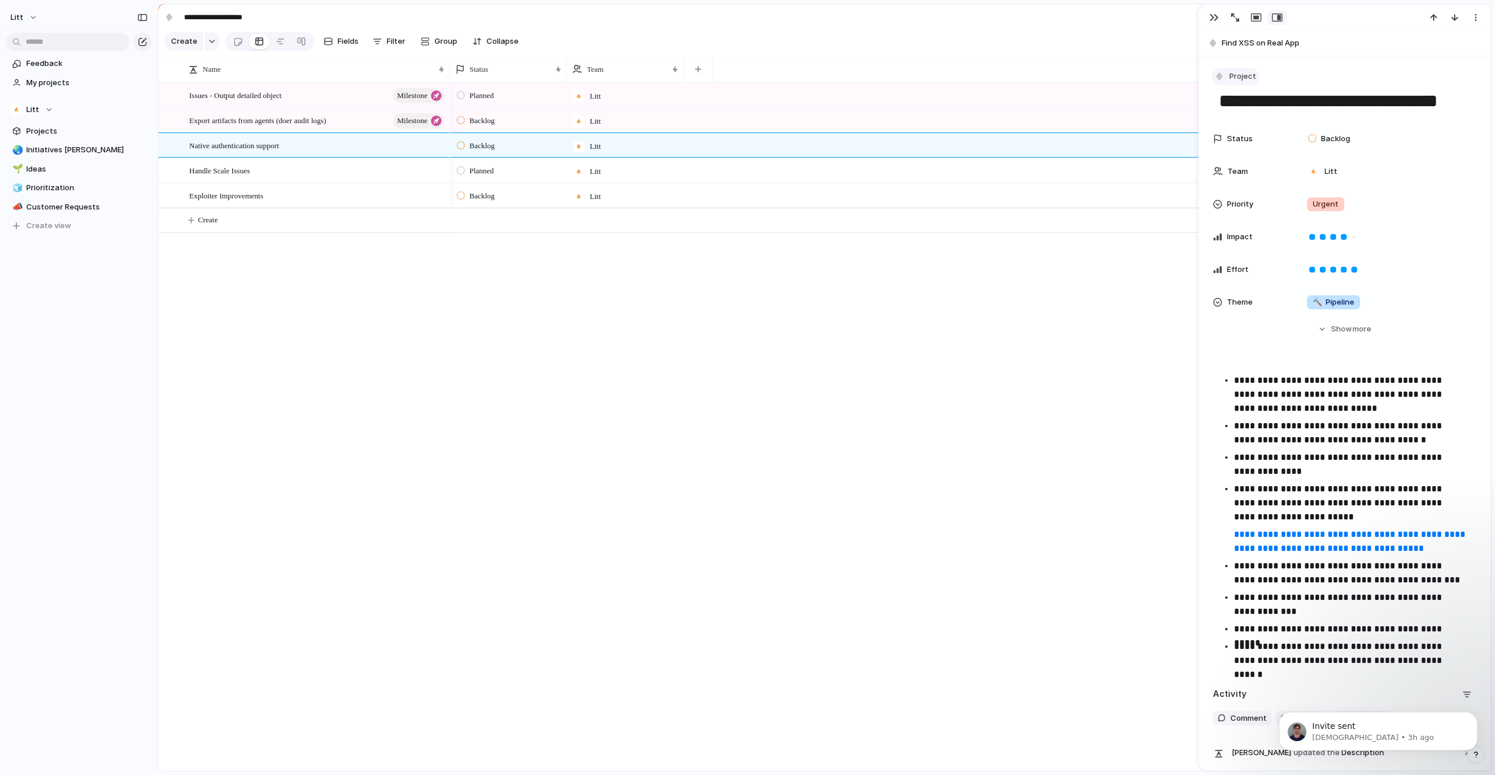
click at [1224, 73] on div "button" at bounding box center [1219, 76] width 11 height 11
click at [1254, 169] on li "Milestone" at bounding box center [1262, 163] width 95 height 19
click at [352, 177] on div "Handle Scale Issues" at bounding box center [317, 171] width 257 height 24
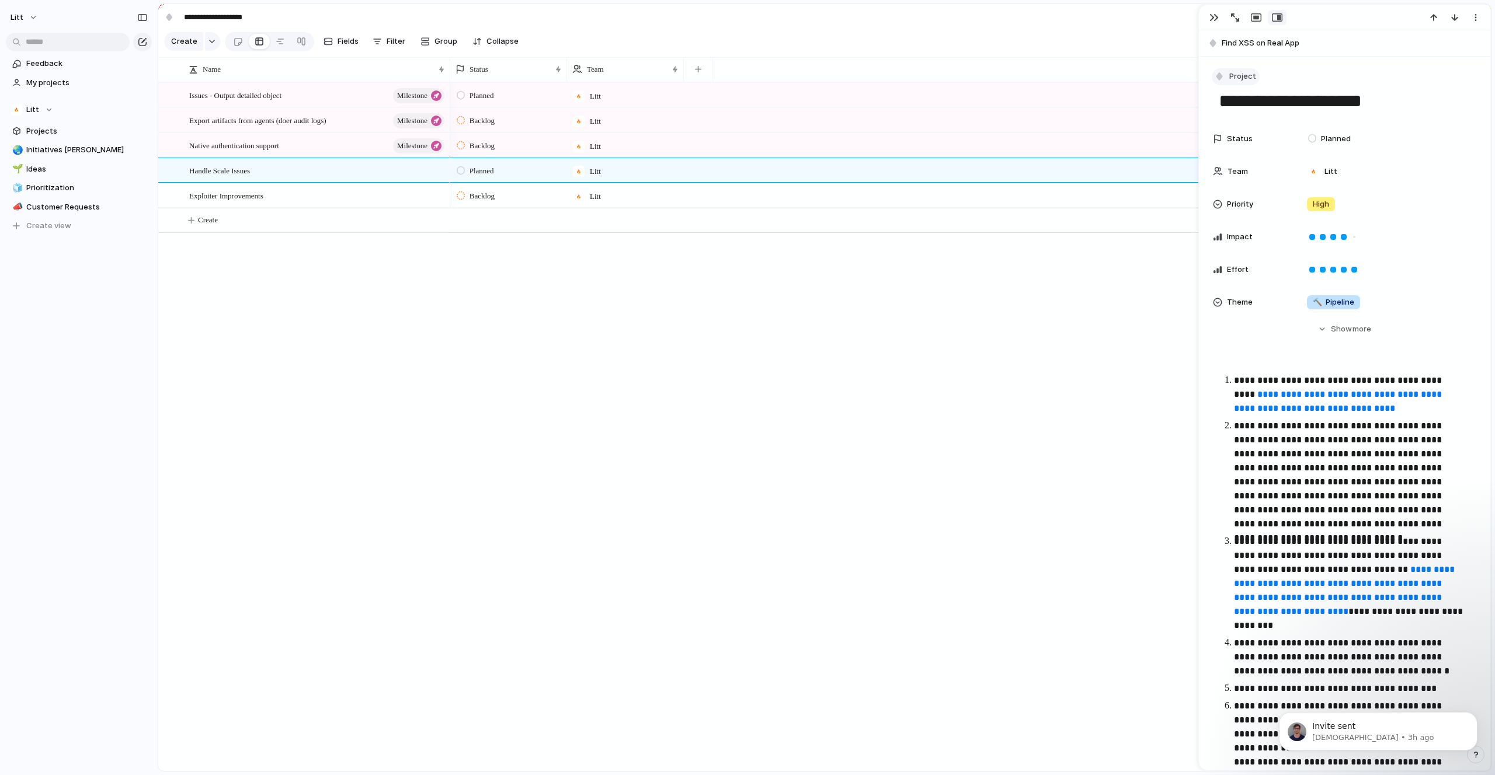
click at [1245, 75] on span "Project" at bounding box center [1242, 77] width 27 height 12
click at [1268, 170] on li "Milestone" at bounding box center [1262, 163] width 95 height 19
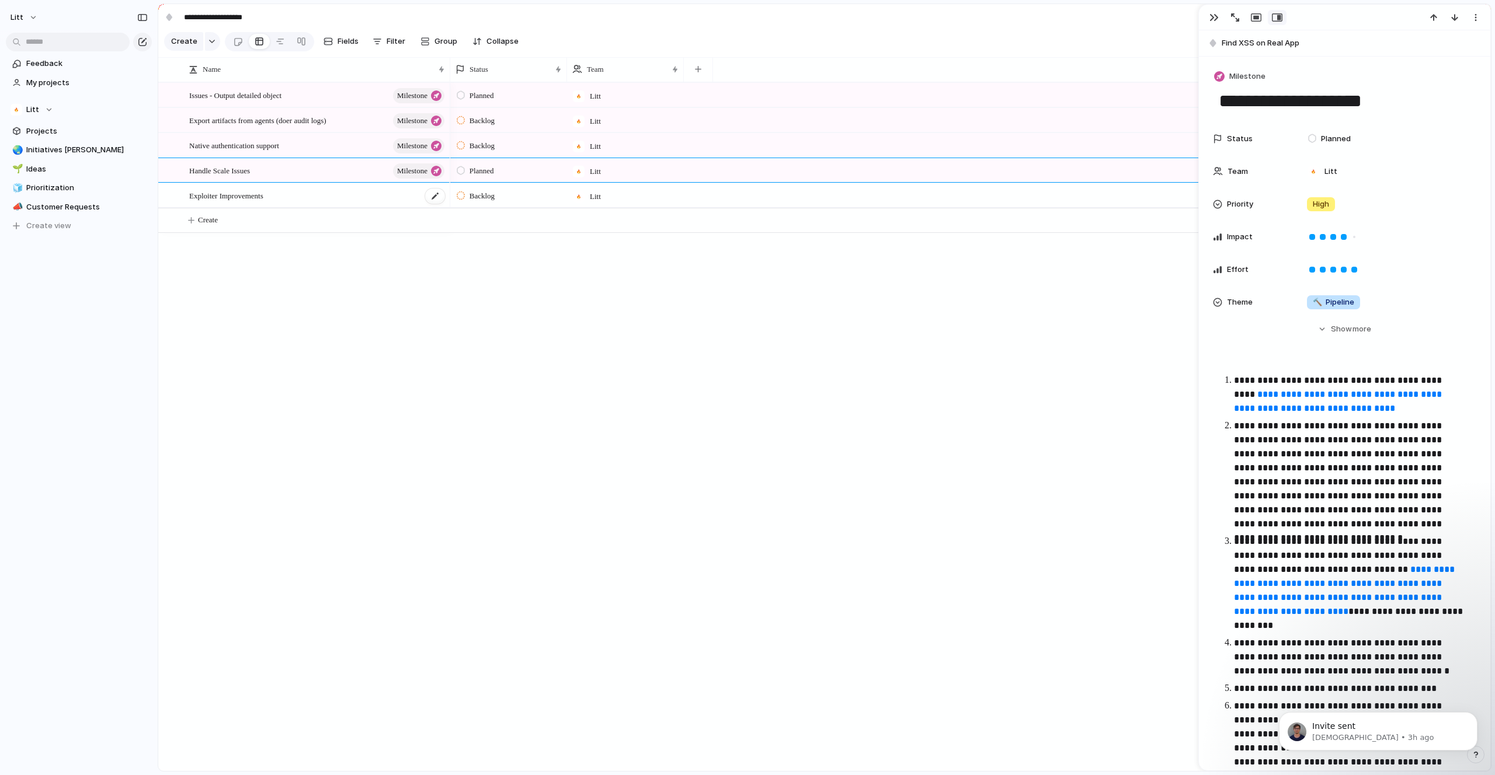
click at [333, 204] on div "Exploiter Improvements" at bounding box center [317, 196] width 257 height 24
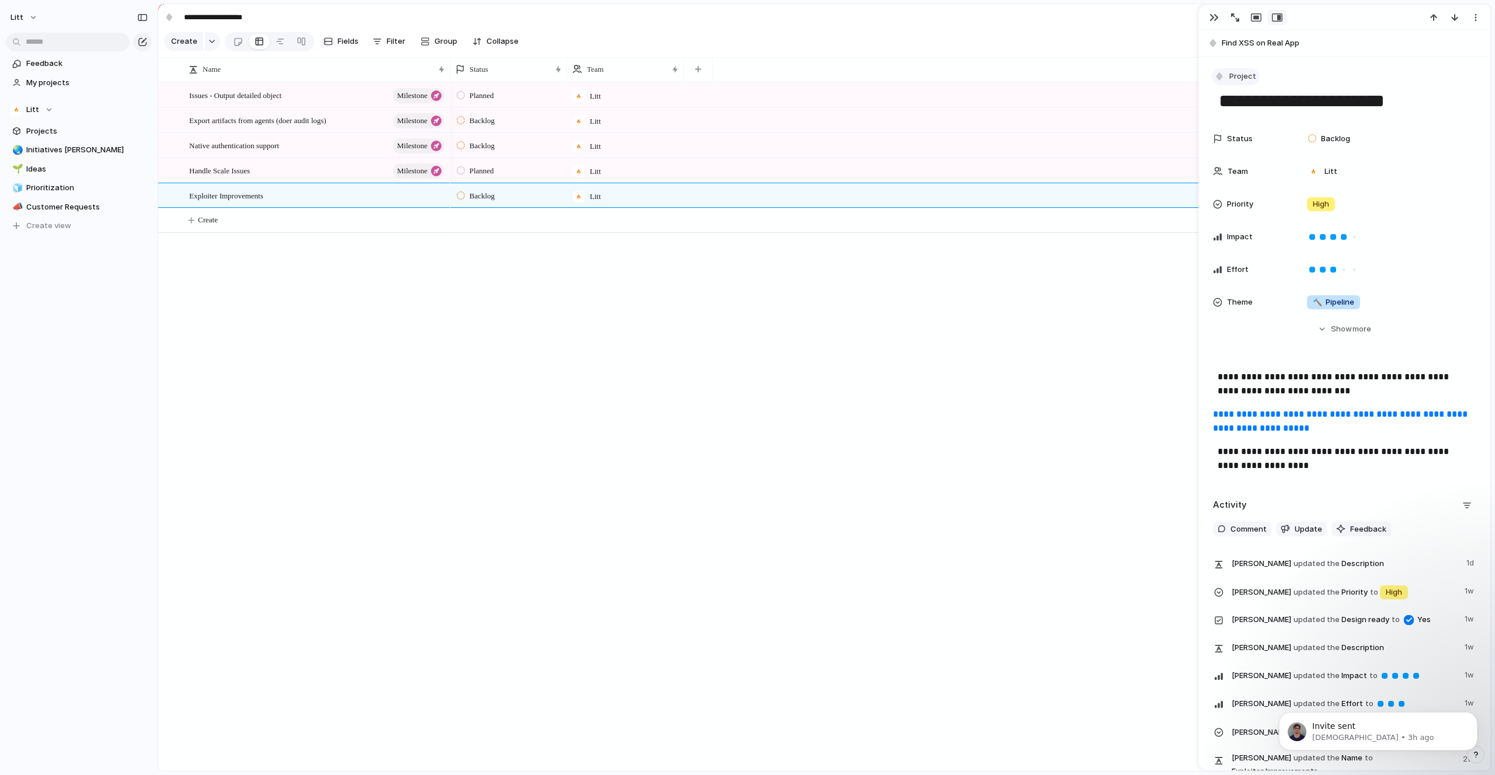
click at [1233, 78] on span "Project" at bounding box center [1242, 77] width 27 height 12
click at [1256, 161] on span "Milestone" at bounding box center [1253, 164] width 36 height 12
click at [296, 183] on div "Handle Scale Issues Milestone" at bounding box center [317, 171] width 257 height 24
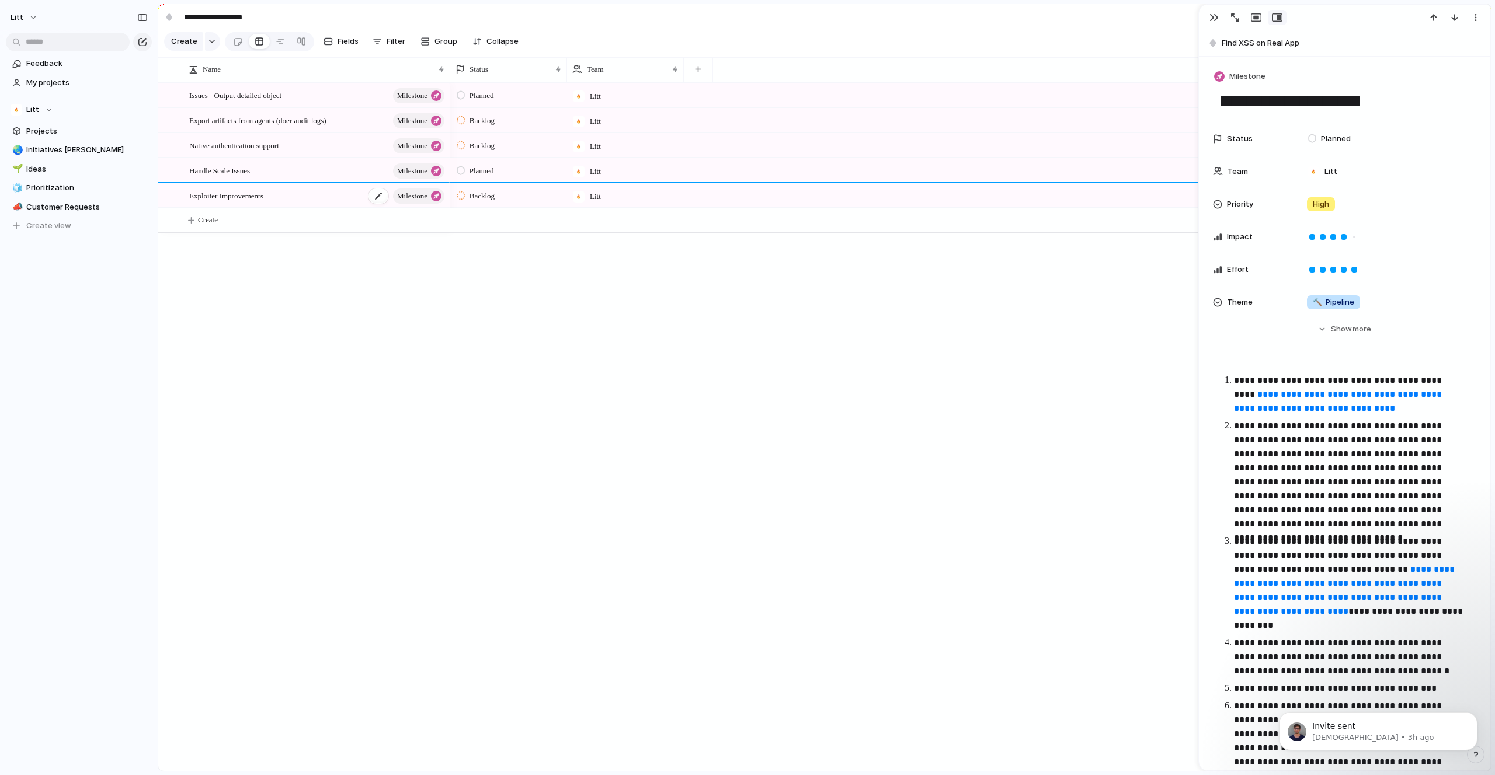
click at [292, 204] on div "Exploiter Improvements Milestone" at bounding box center [317, 196] width 257 height 24
type textarea "**********"
